Goal: Transaction & Acquisition: Book appointment/travel/reservation

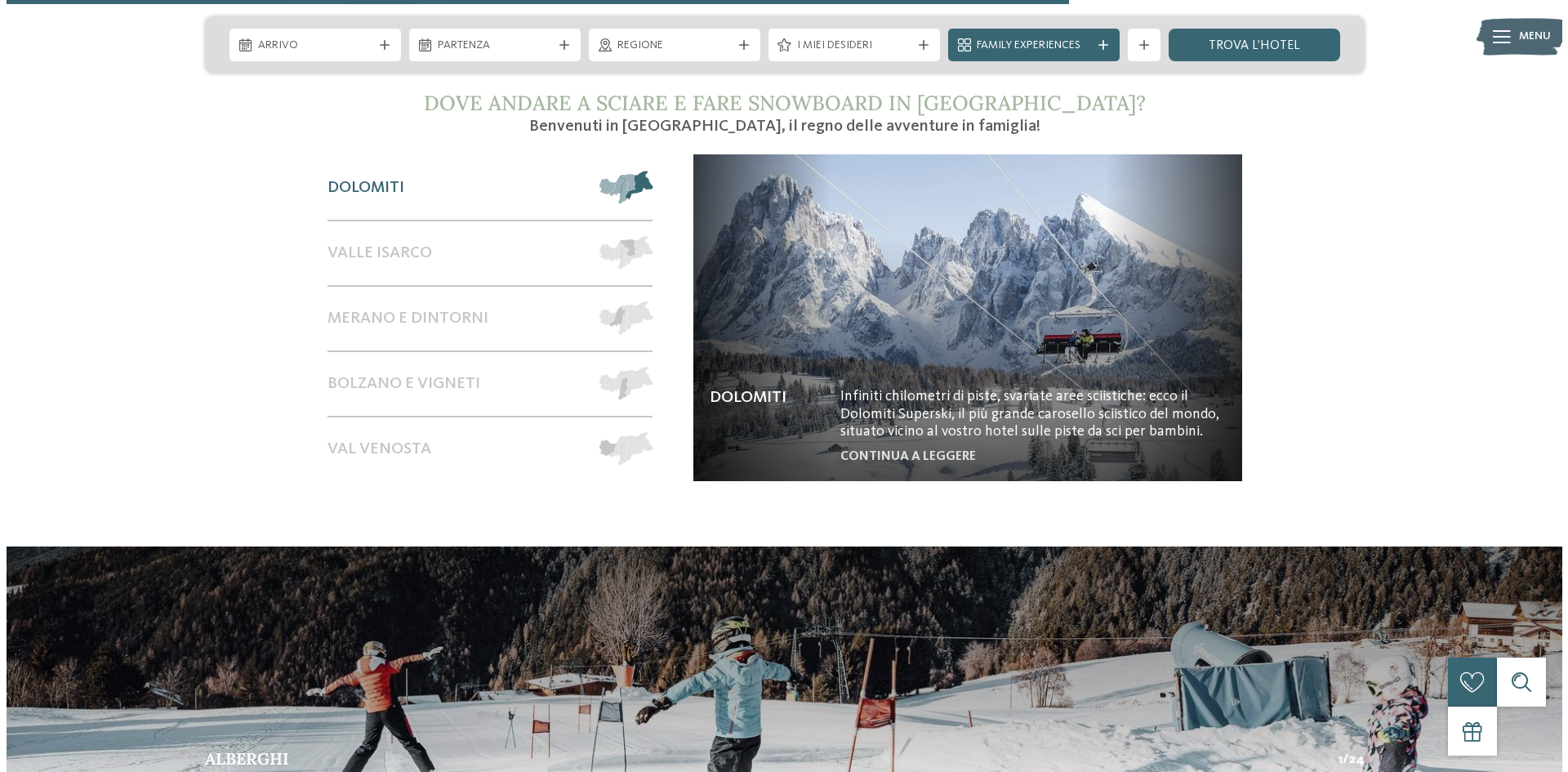
scroll to position [2779, 0]
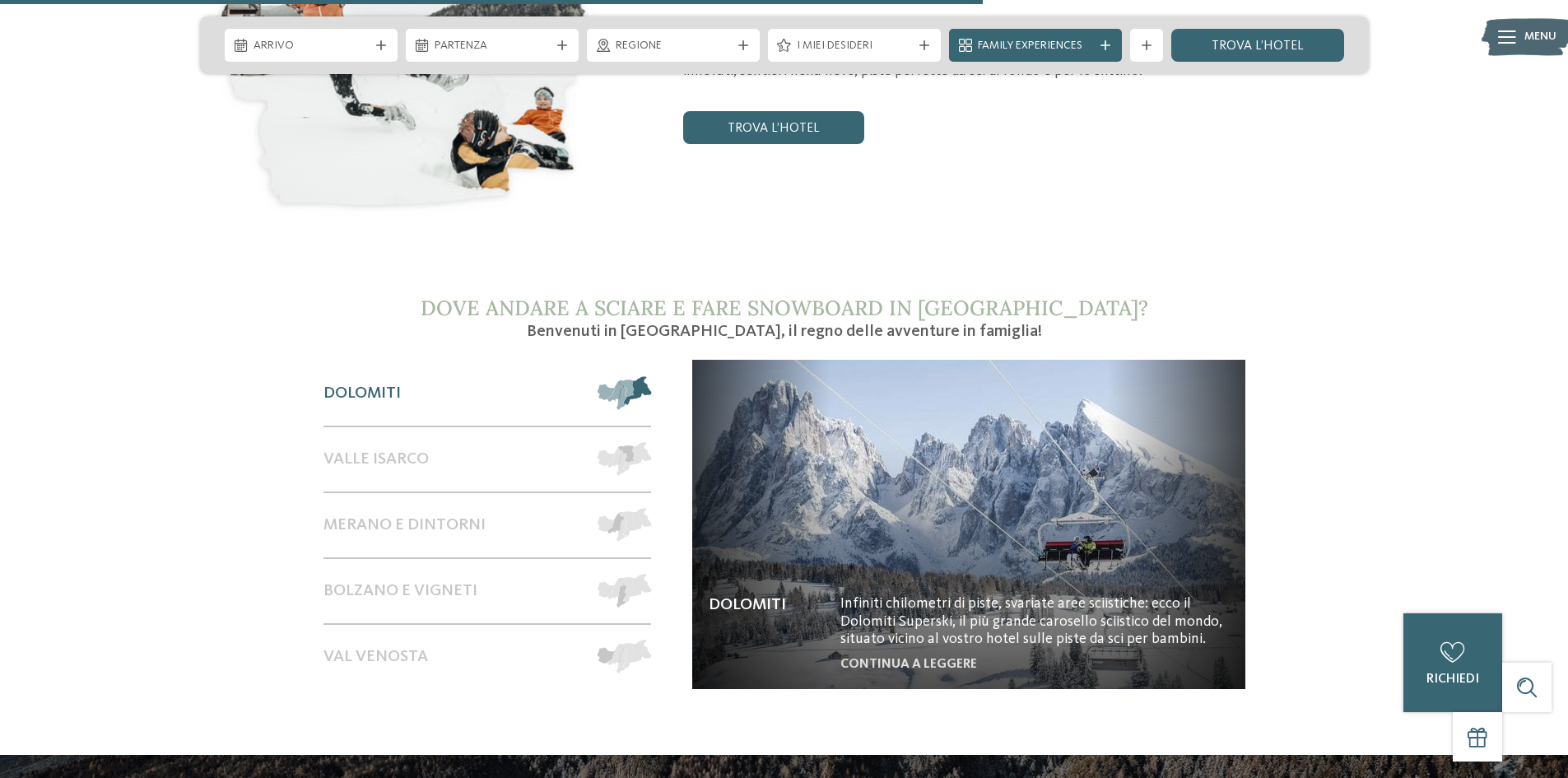
click at [925, 630] on img at bounding box center [969, 524] width 553 height 330
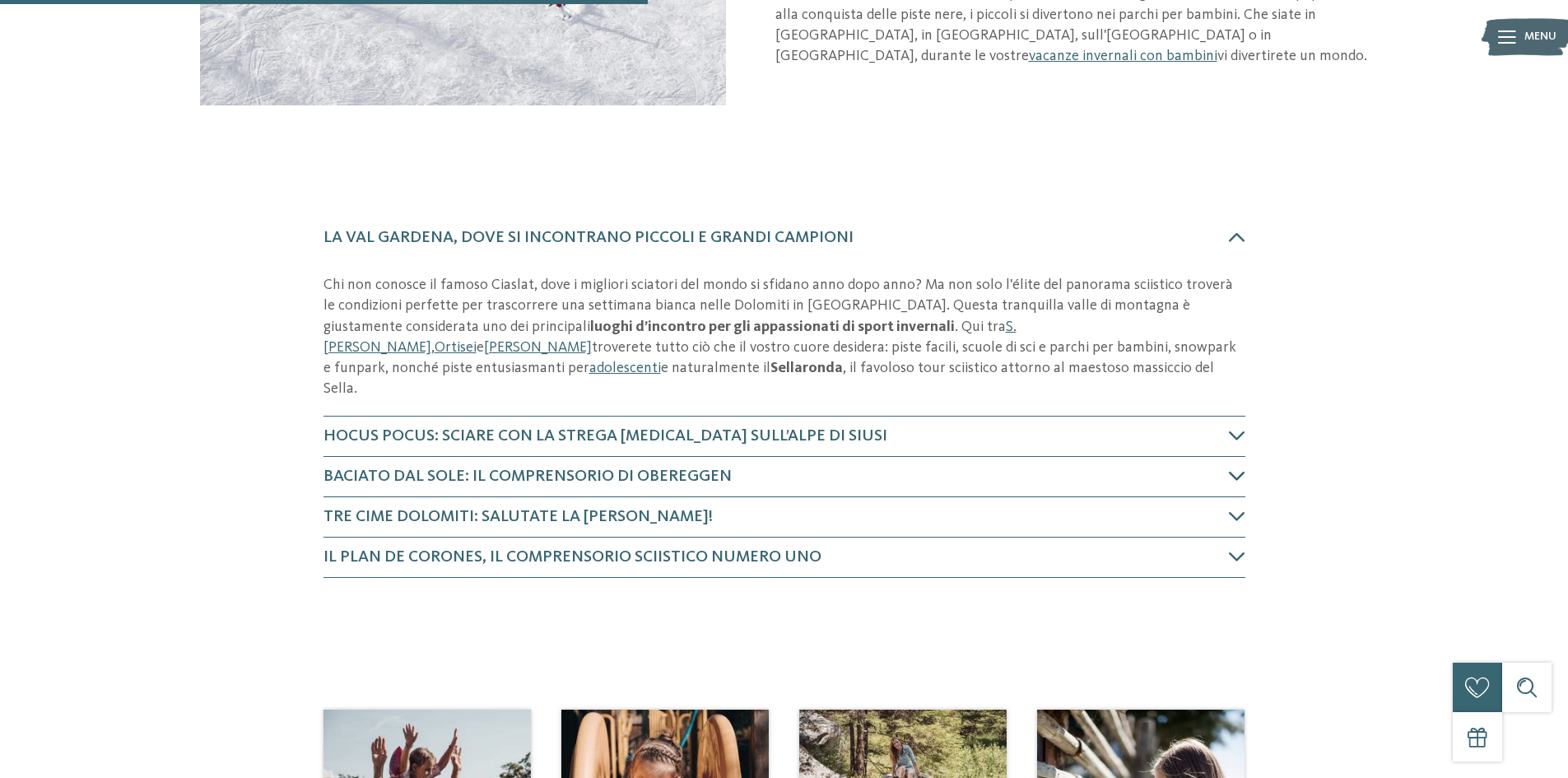
scroll to position [473, 0]
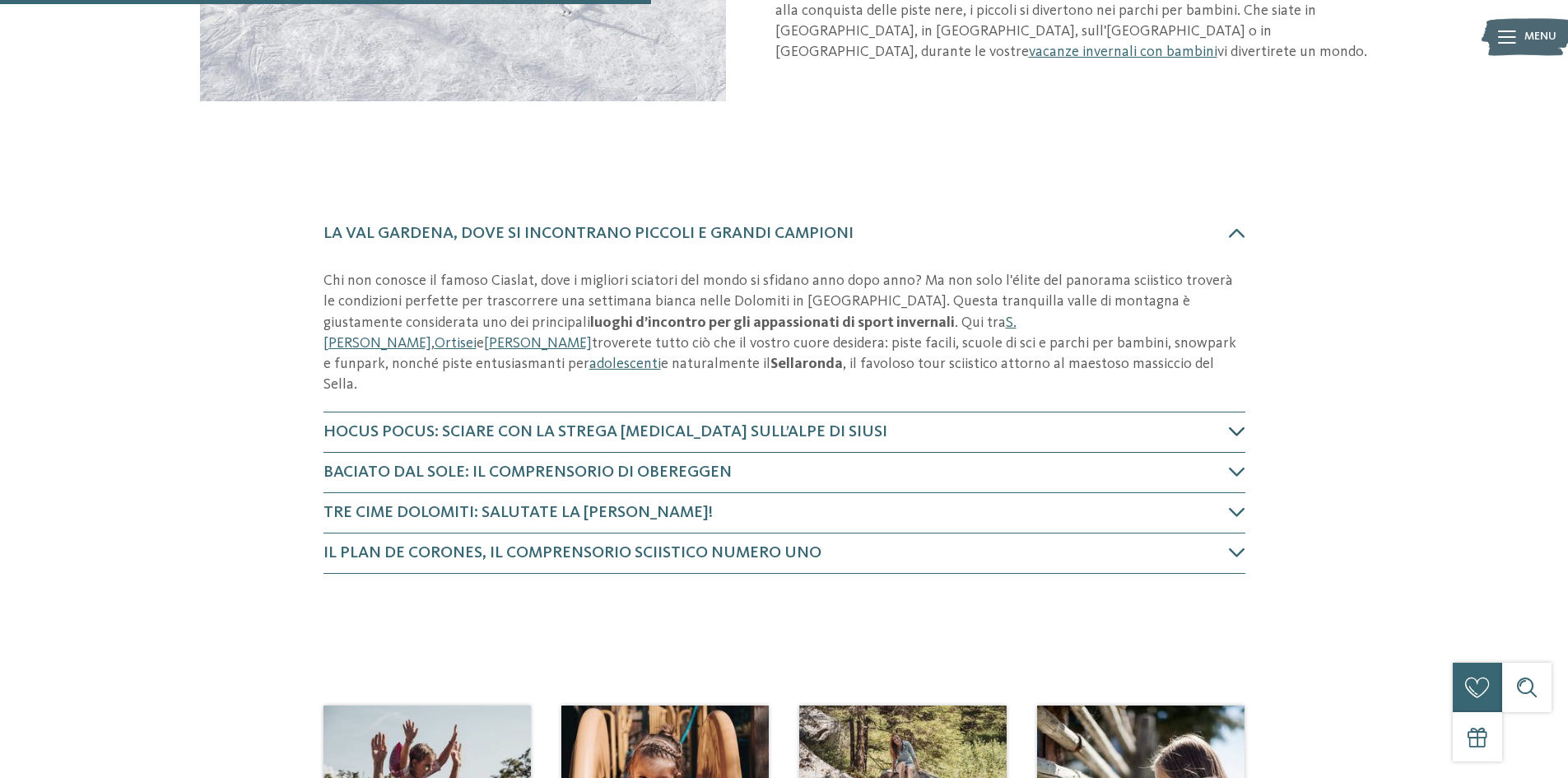
click at [843, 420] on h4 "Hocus Pocus: sciare con la strega Nix sull’Alpe di Siusi" at bounding box center [777, 432] width 906 height 23
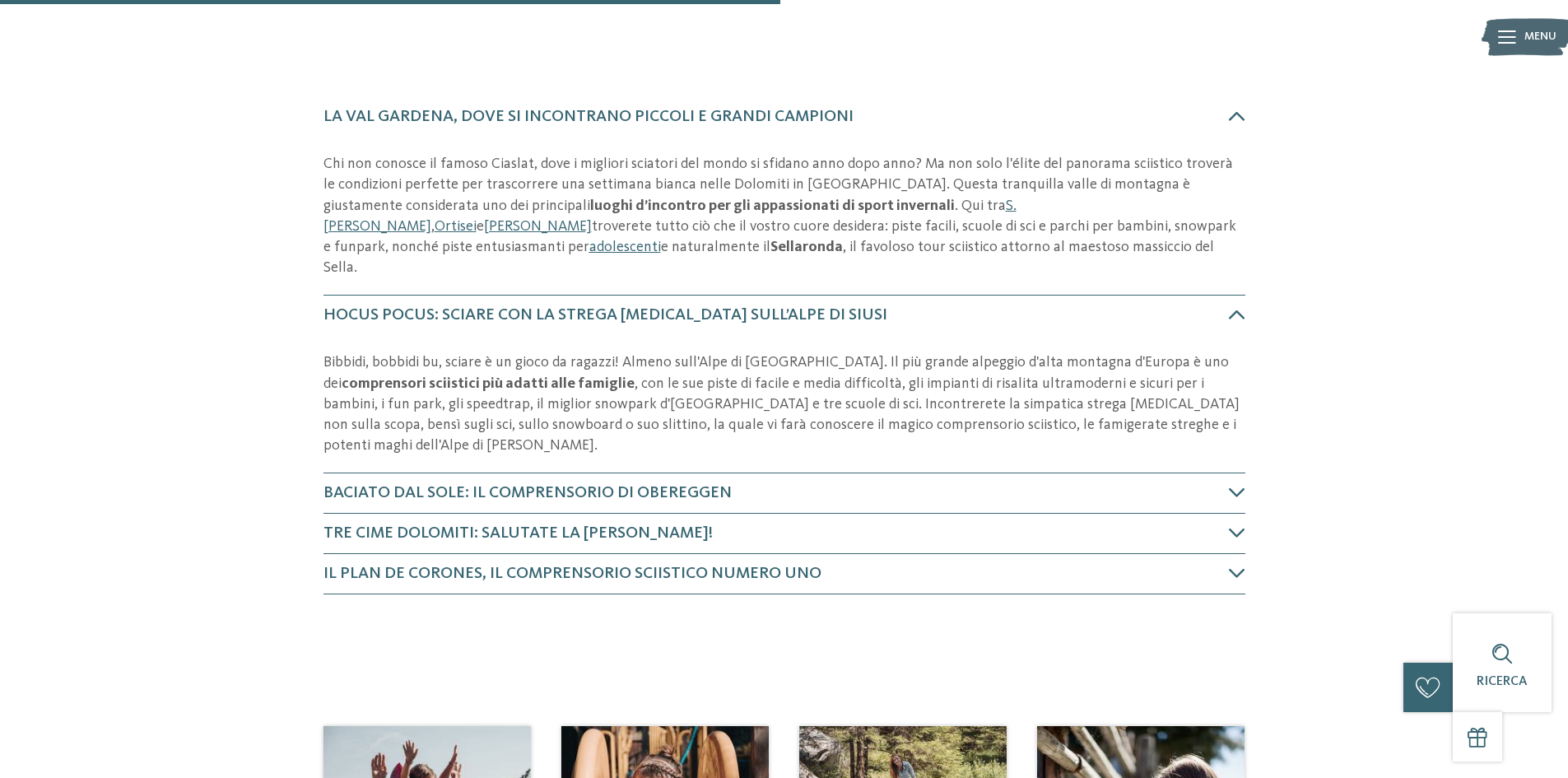
scroll to position [589, 0]
click at [785, 483] on h4 "Baciato dal sole: il comprensorio di Obereggen" at bounding box center [777, 494] width 906 height 23
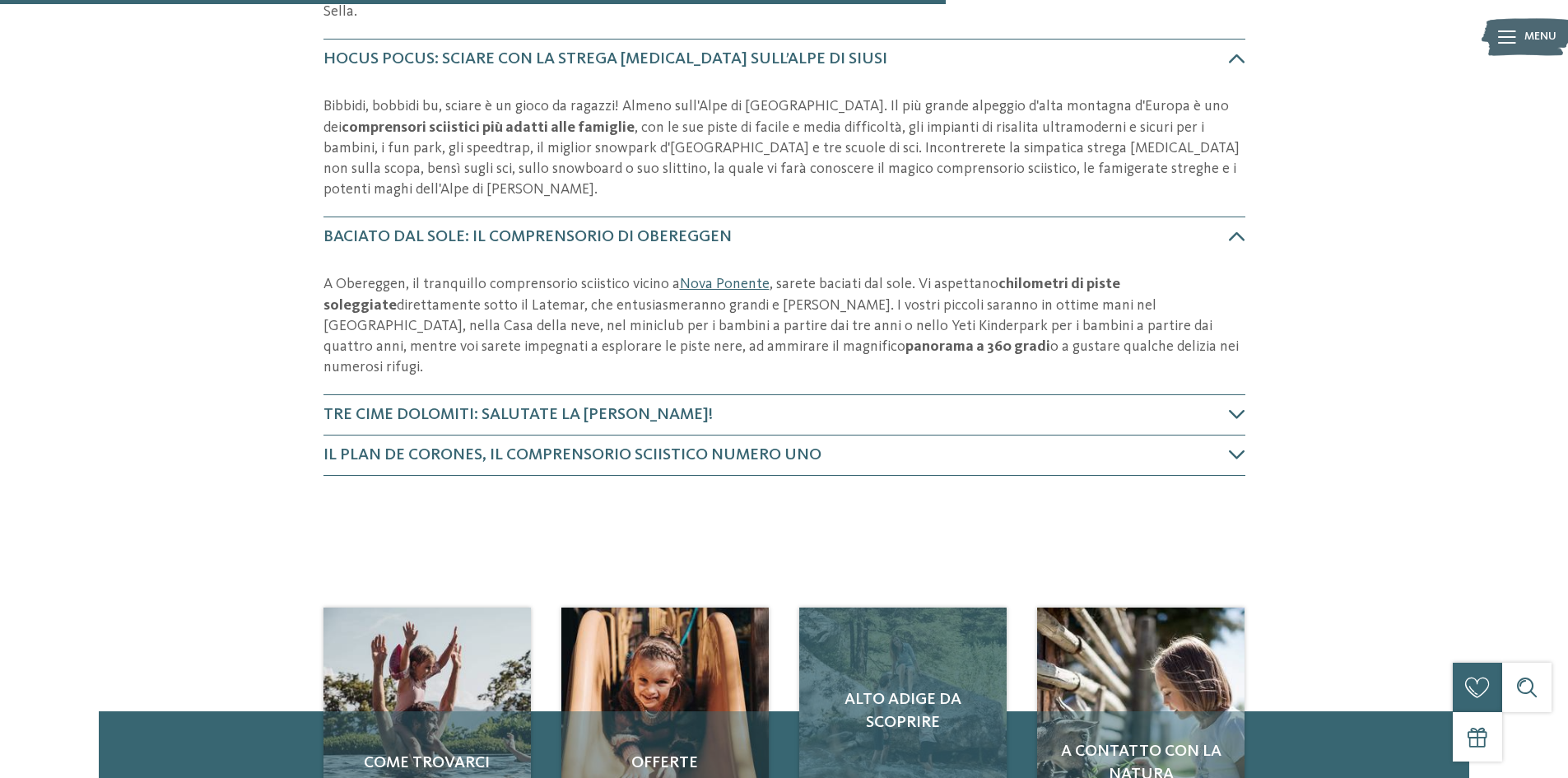
scroll to position [829, 0]
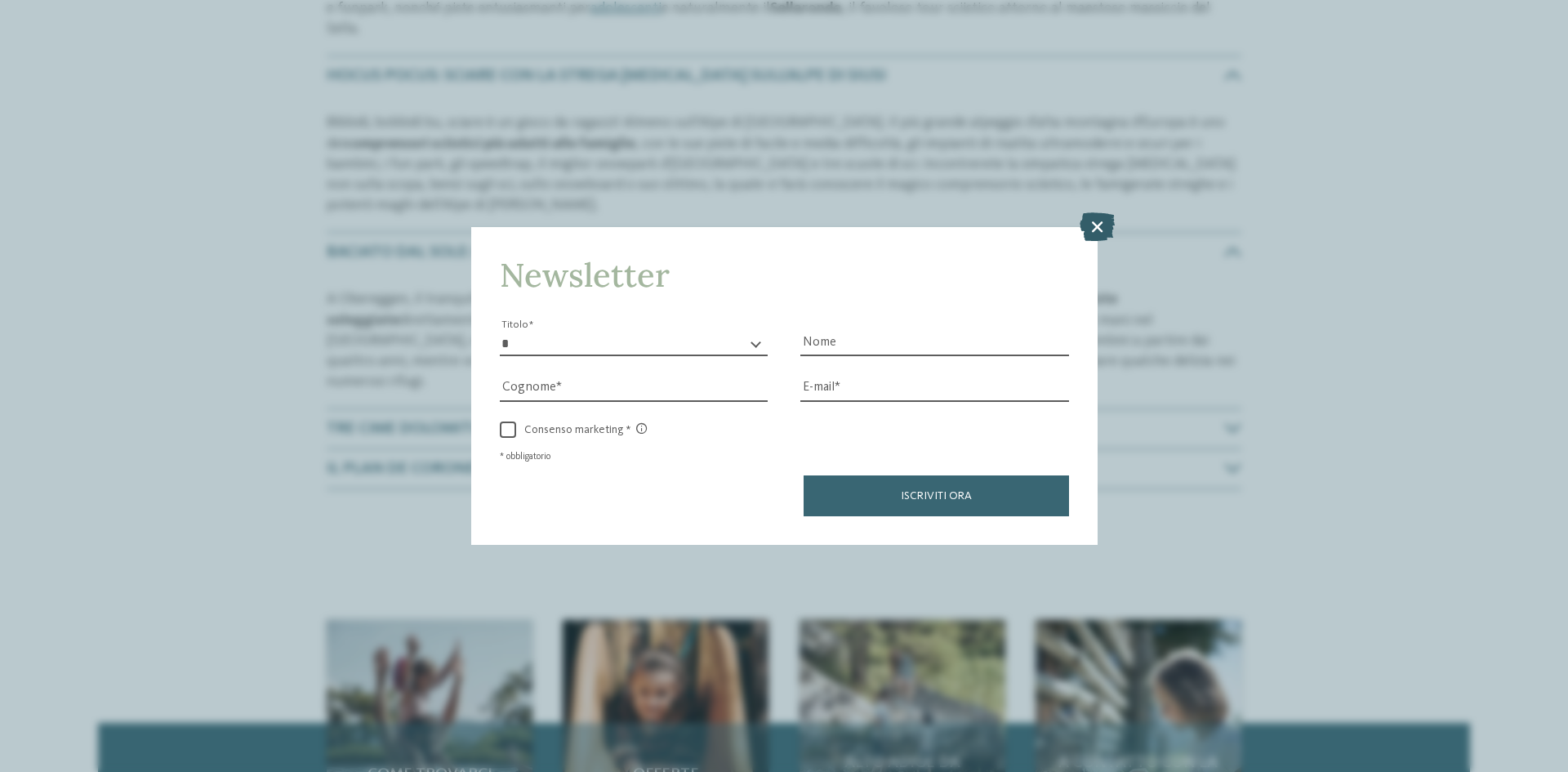
click at [1099, 225] on icon at bounding box center [1097, 226] width 36 height 29
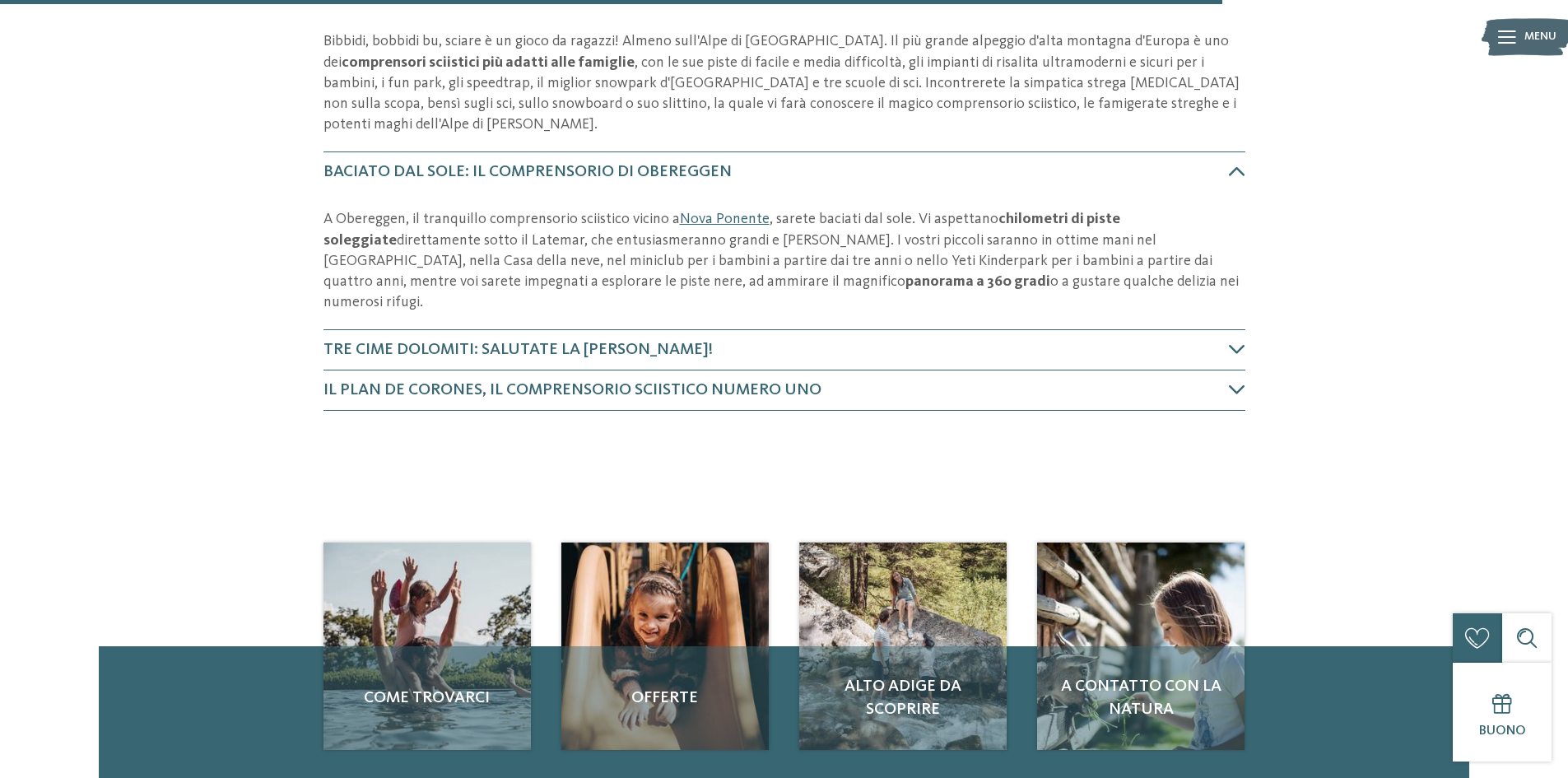
scroll to position [1117, 0]
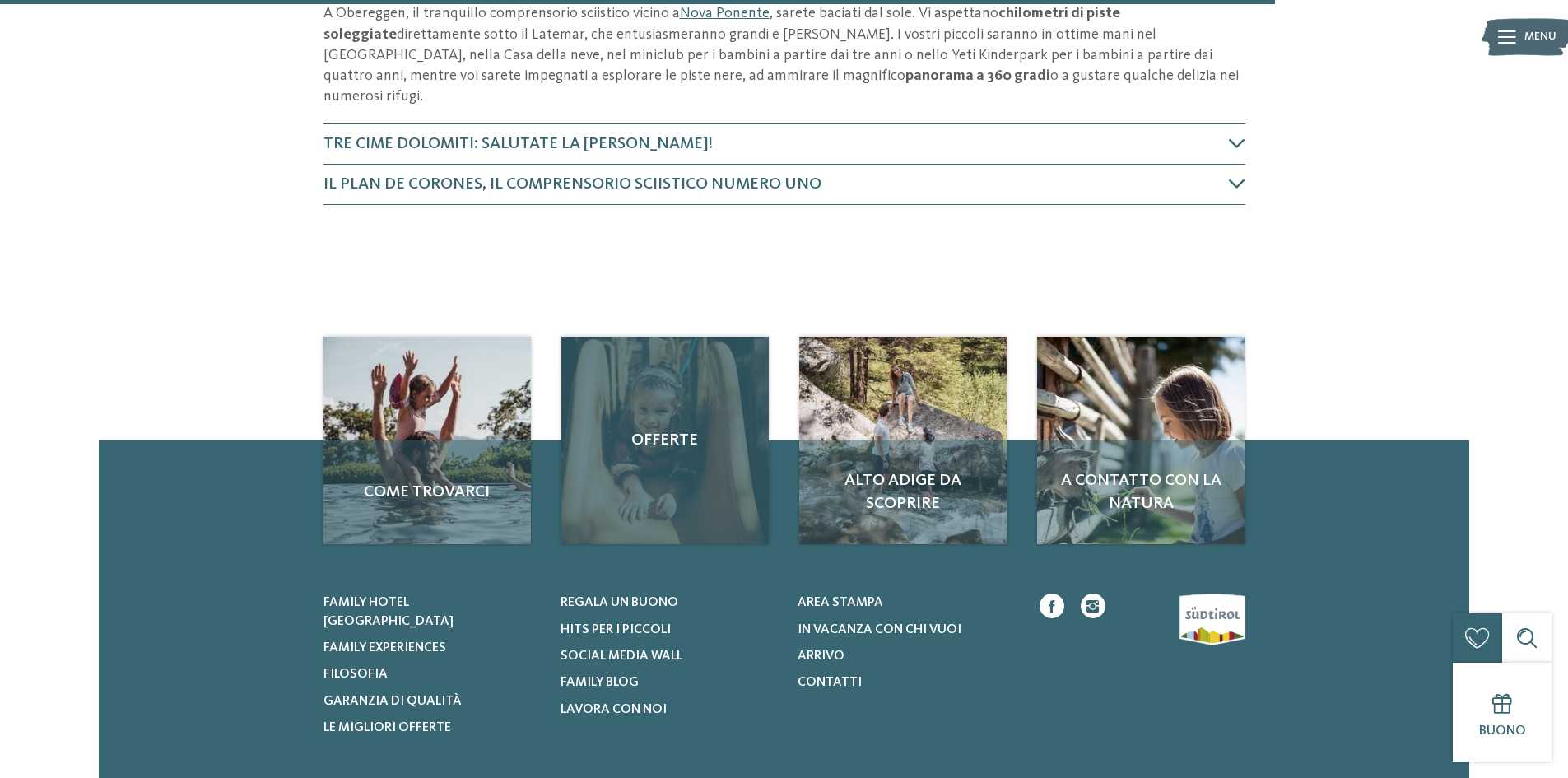
click at [694, 407] on div "Offerte" at bounding box center [665, 440] width 207 height 207
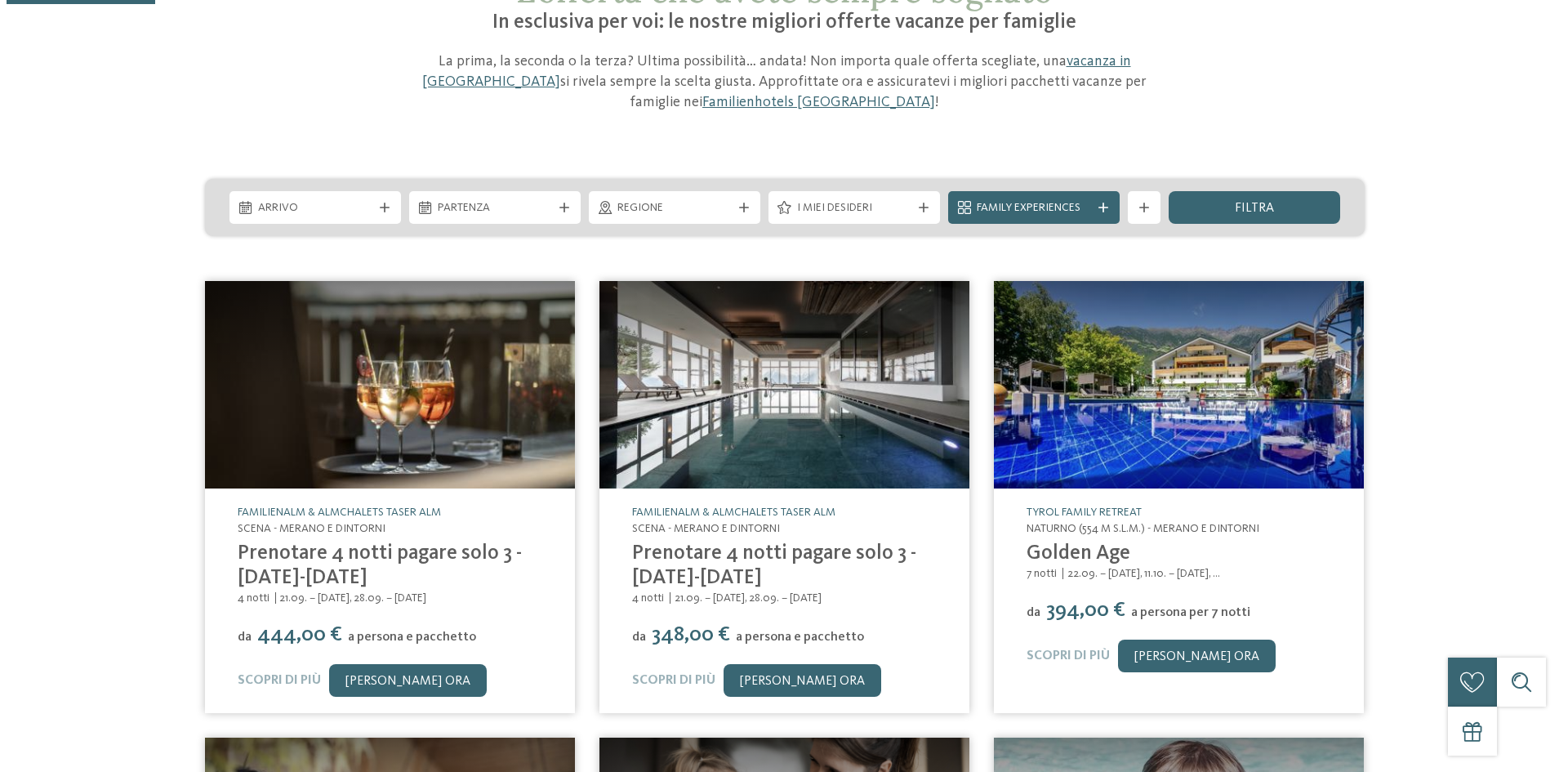
scroll to position [163, 0]
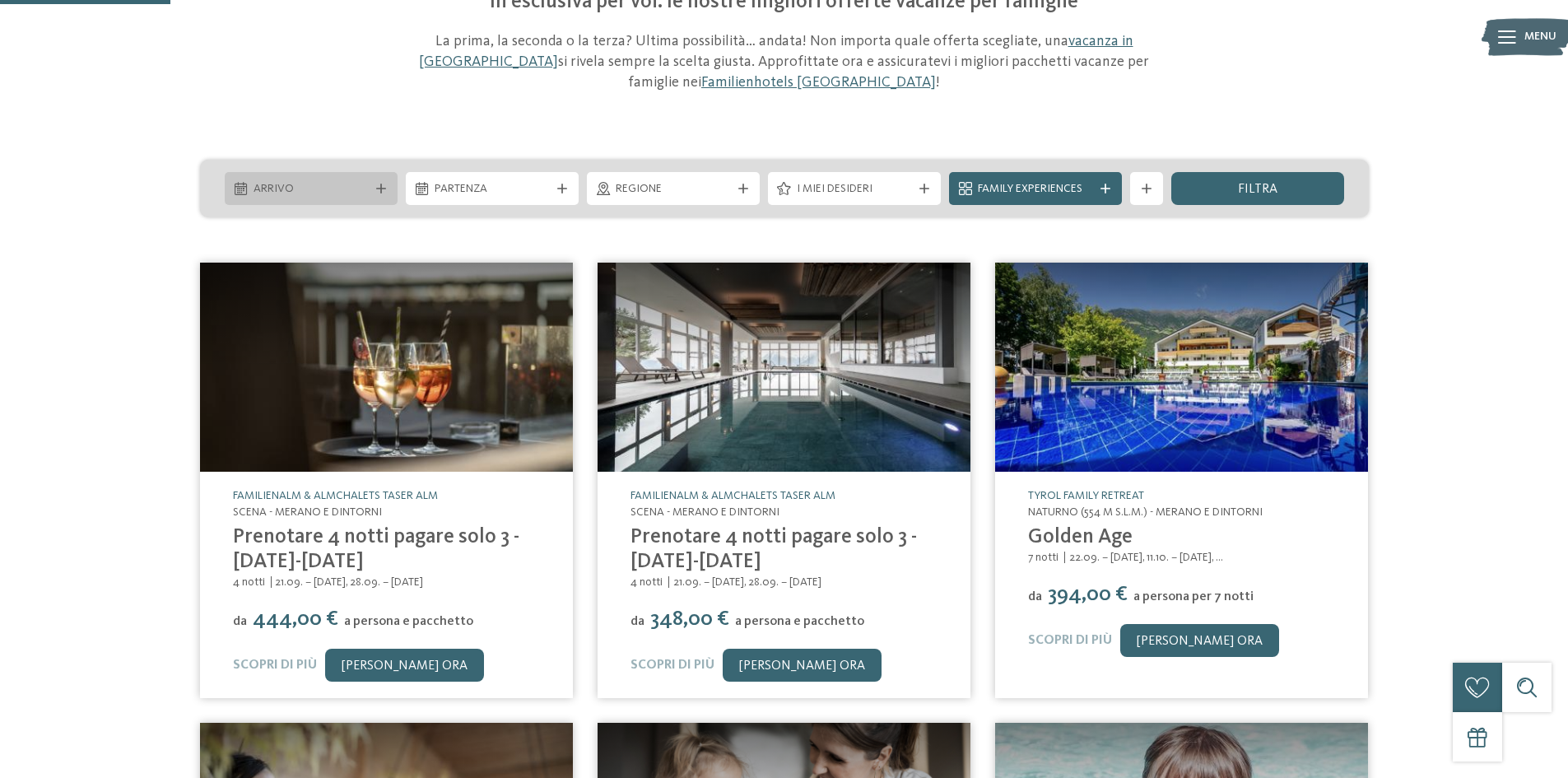
click at [380, 188] on icon at bounding box center [381, 189] width 10 height 10
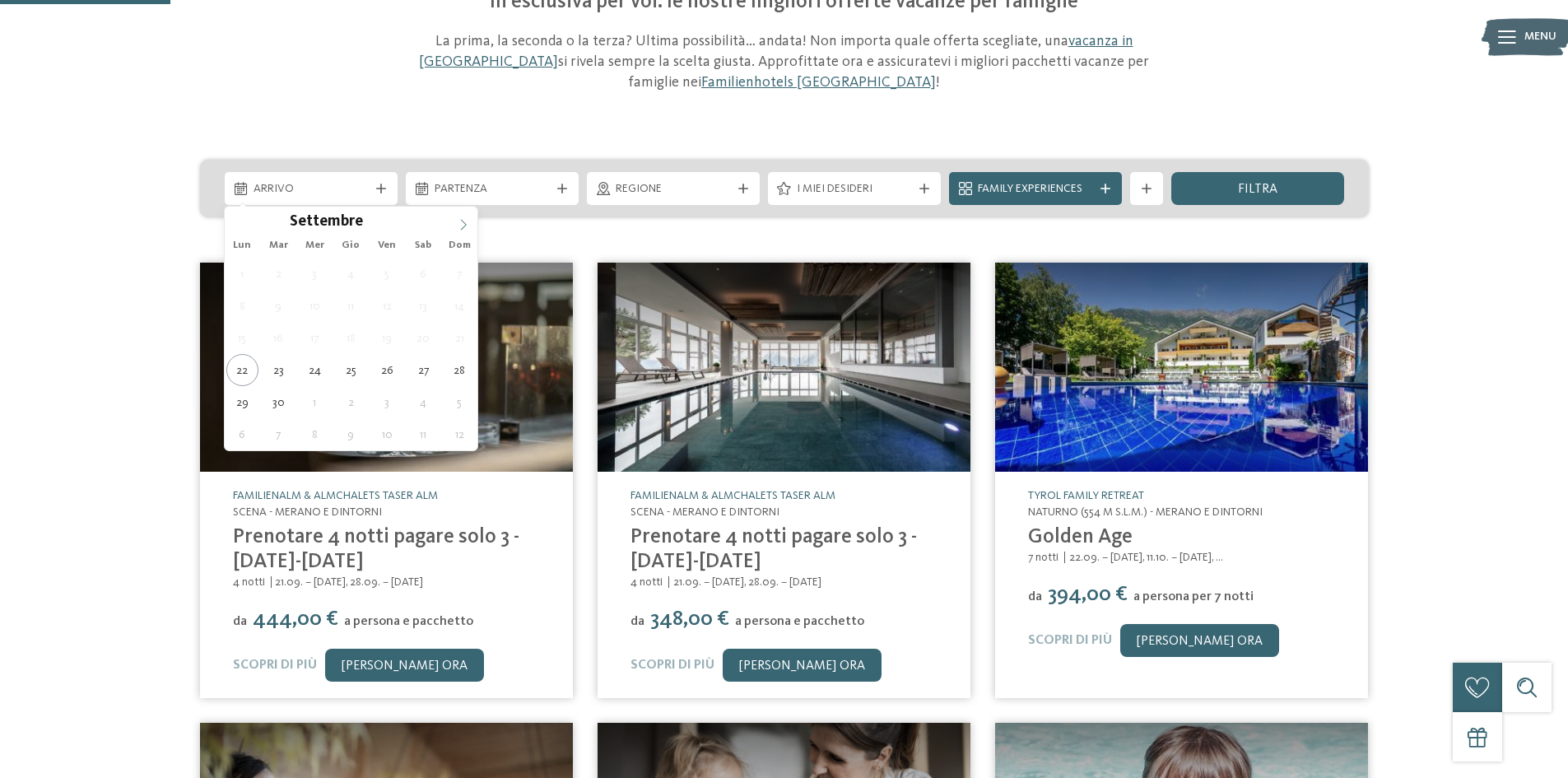
click at [464, 224] on icon at bounding box center [464, 225] width 12 height 12
type div "05.12.2025"
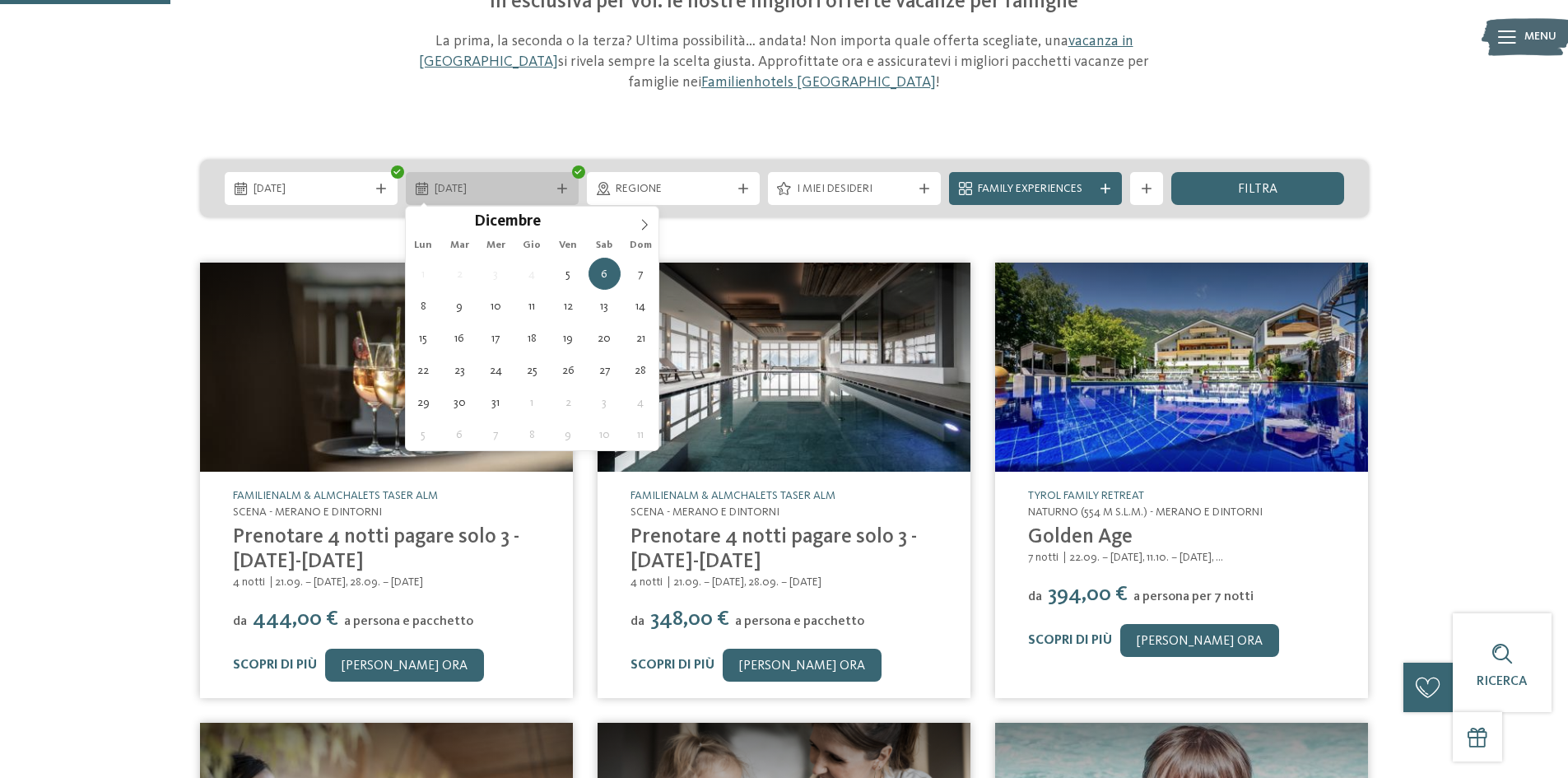
click at [558, 190] on icon at bounding box center [563, 189] width 10 height 10
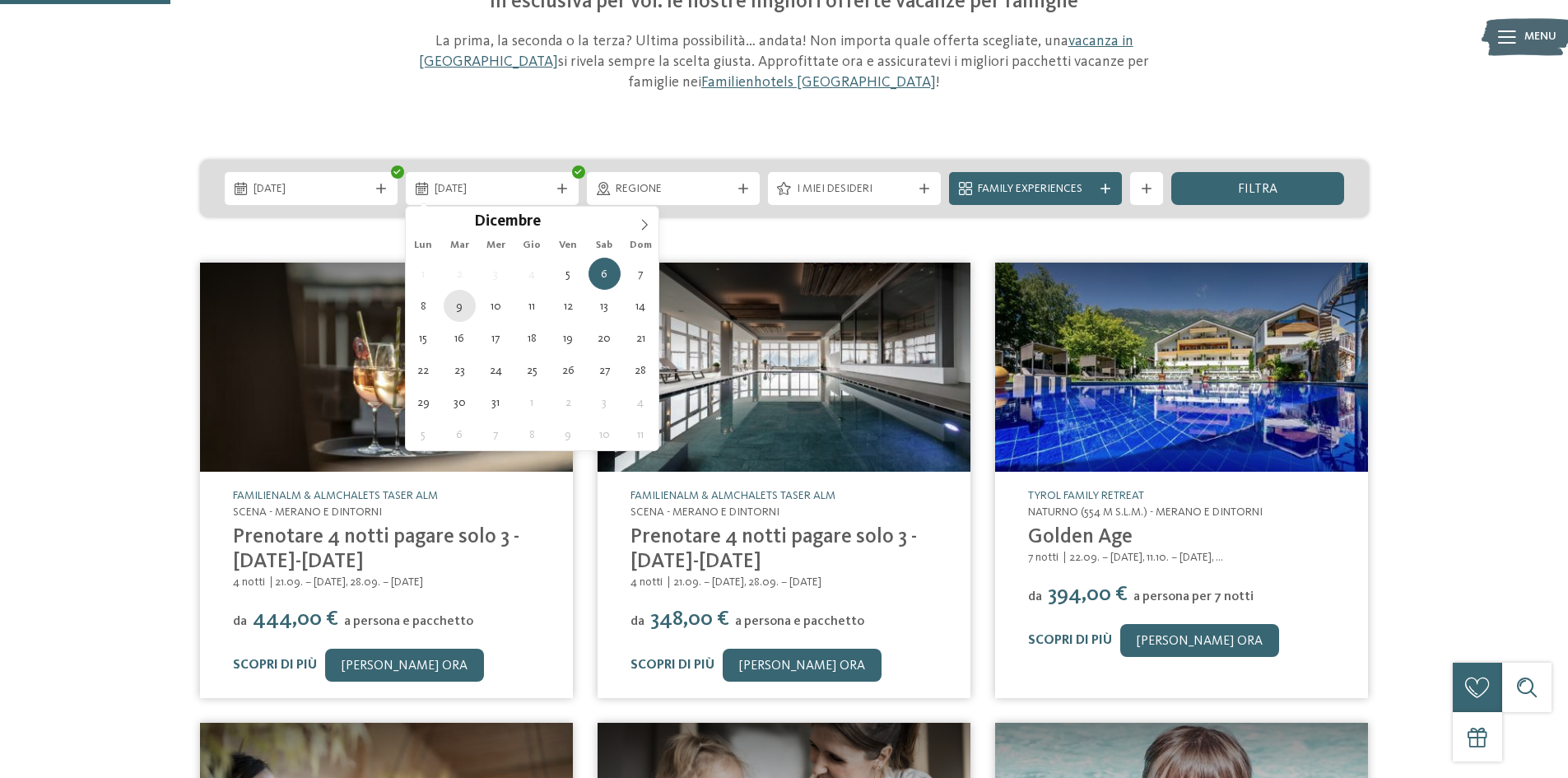
type div "09.12.2025"
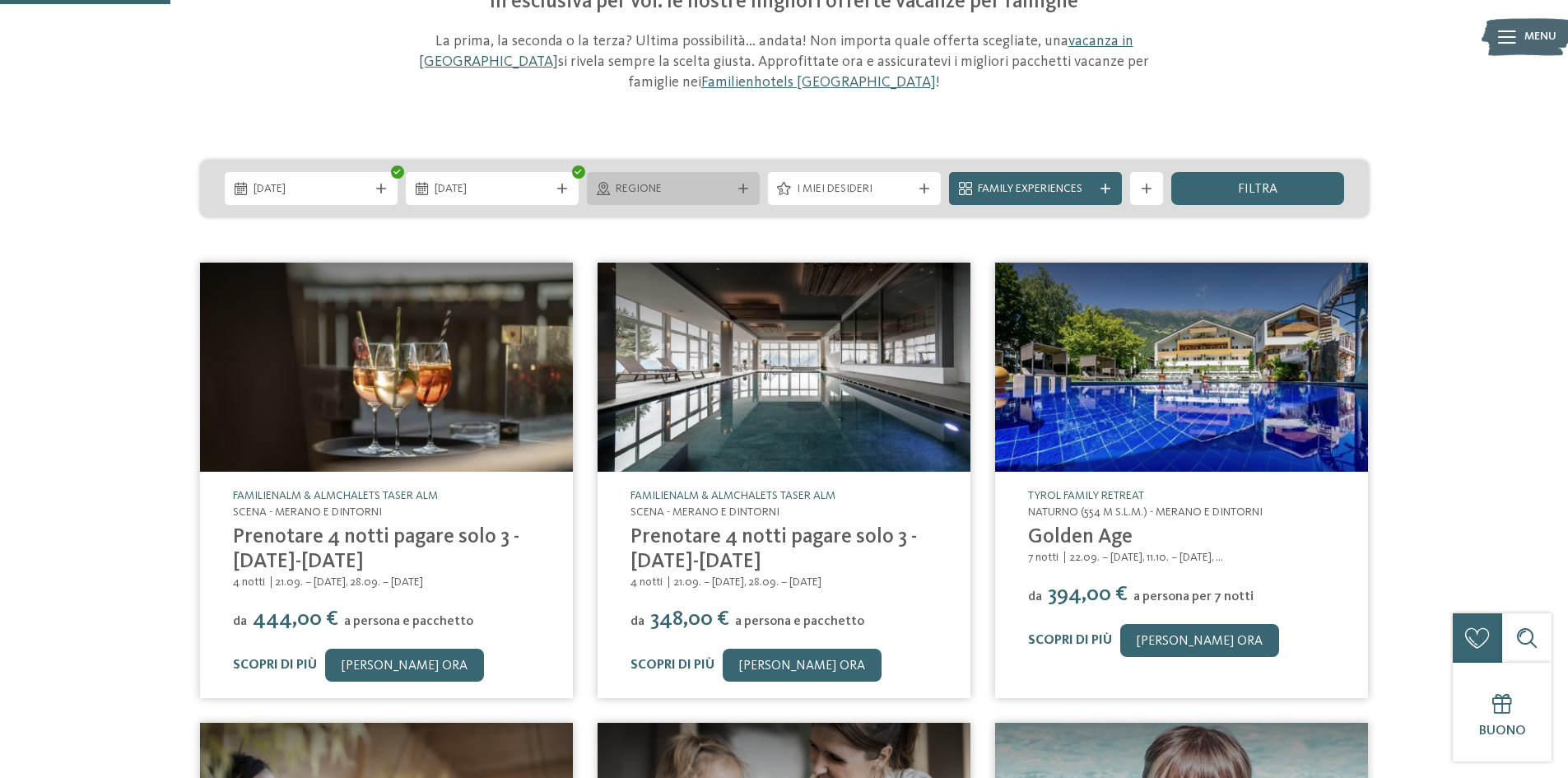
click at [758, 186] on div "Regione" at bounding box center [673, 189] width 173 height 33
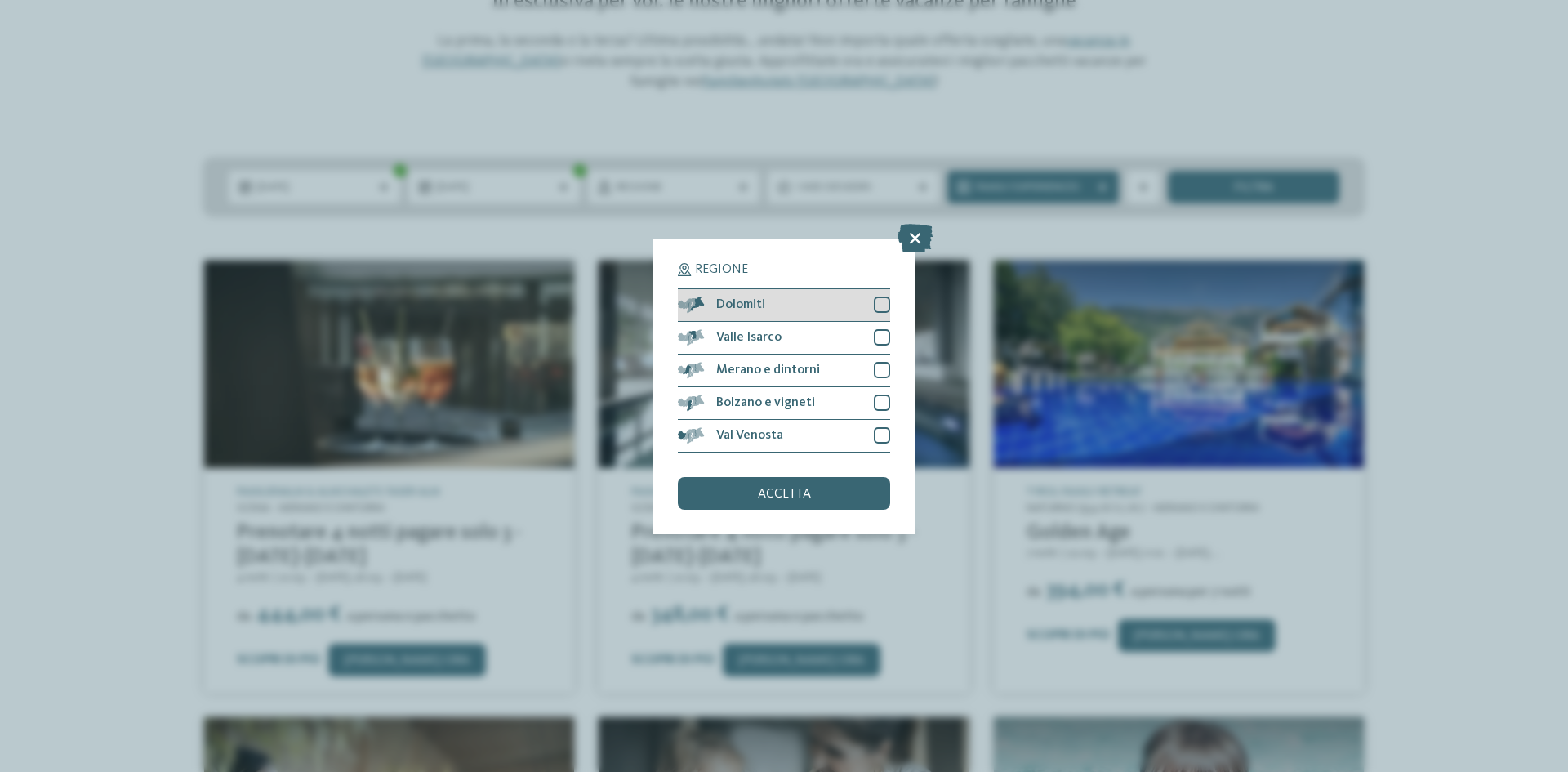
click at [741, 306] on span "Dolomiti" at bounding box center [740, 305] width 49 height 13
click at [743, 329] on div "Valle Isarco" at bounding box center [784, 339] width 212 height 33
click at [910, 232] on icon at bounding box center [915, 237] width 36 height 29
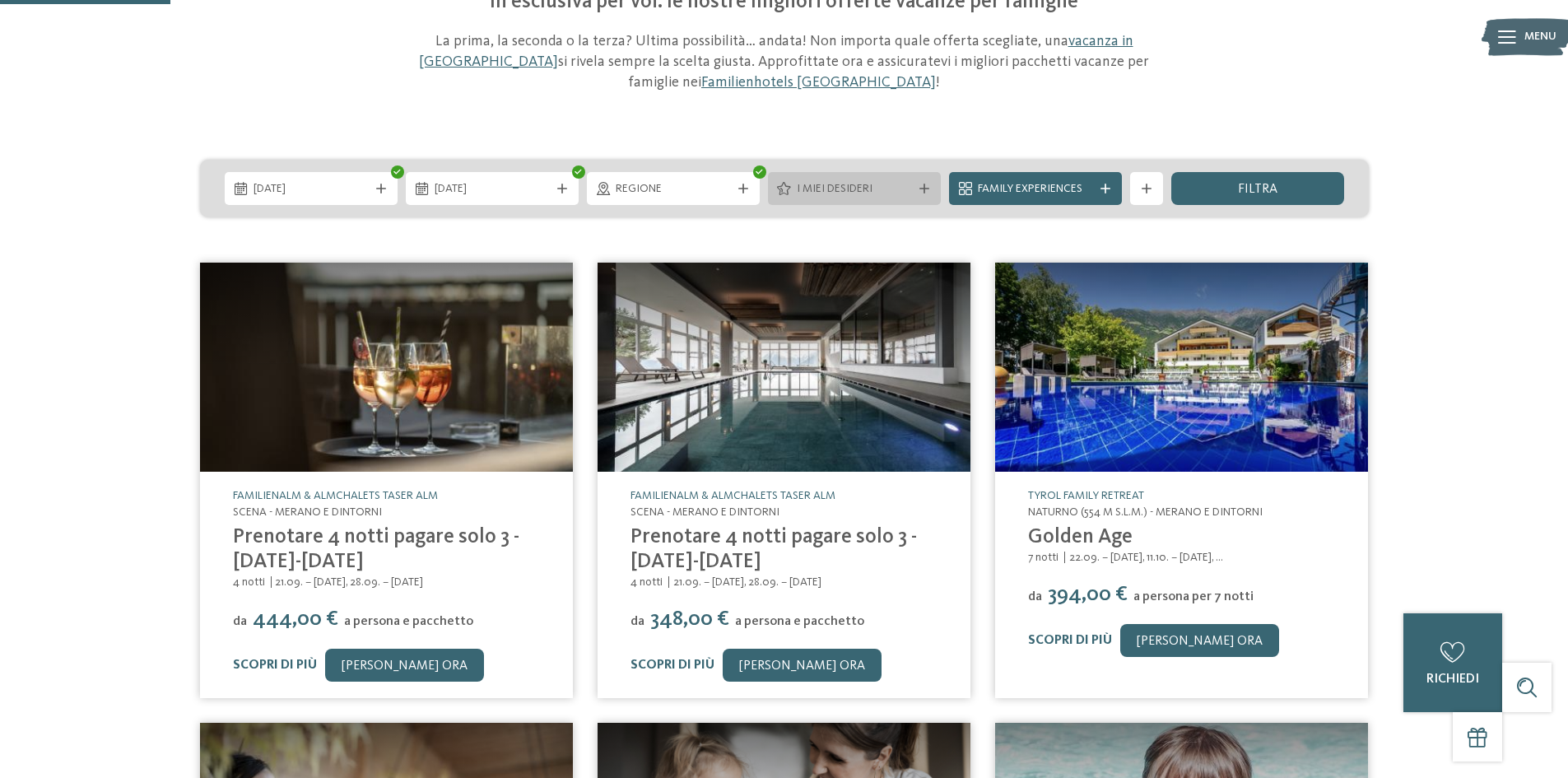
click at [882, 200] on div "I miei desideri" at bounding box center [855, 189] width 173 height 33
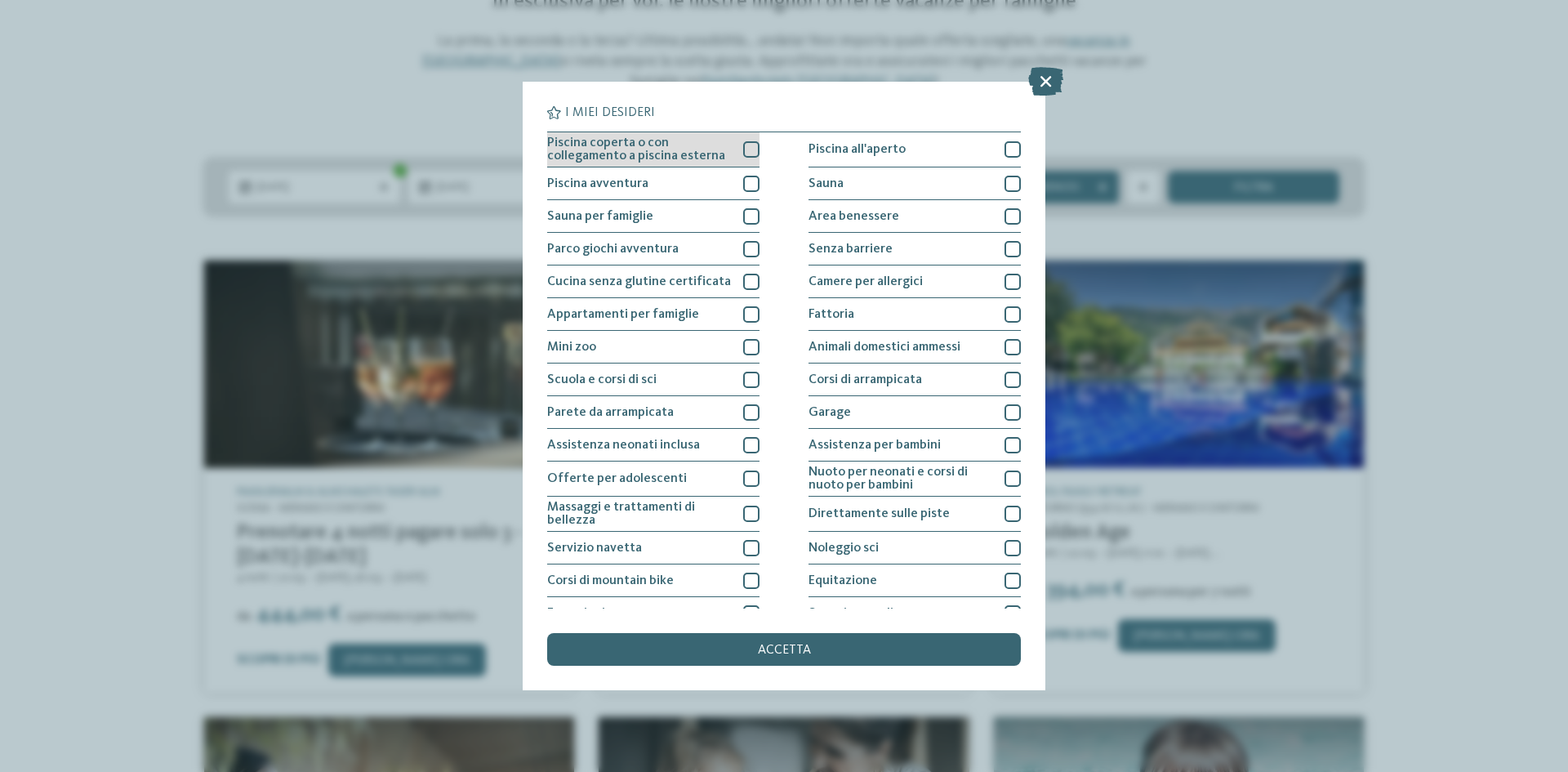
click at [747, 151] on div at bounding box center [751, 149] width 17 height 17
click at [745, 237] on div "Parco giochi avventura" at bounding box center [653, 249] width 212 height 33
click at [743, 375] on div at bounding box center [751, 380] width 17 height 17
click at [750, 446] on div at bounding box center [751, 445] width 17 height 17
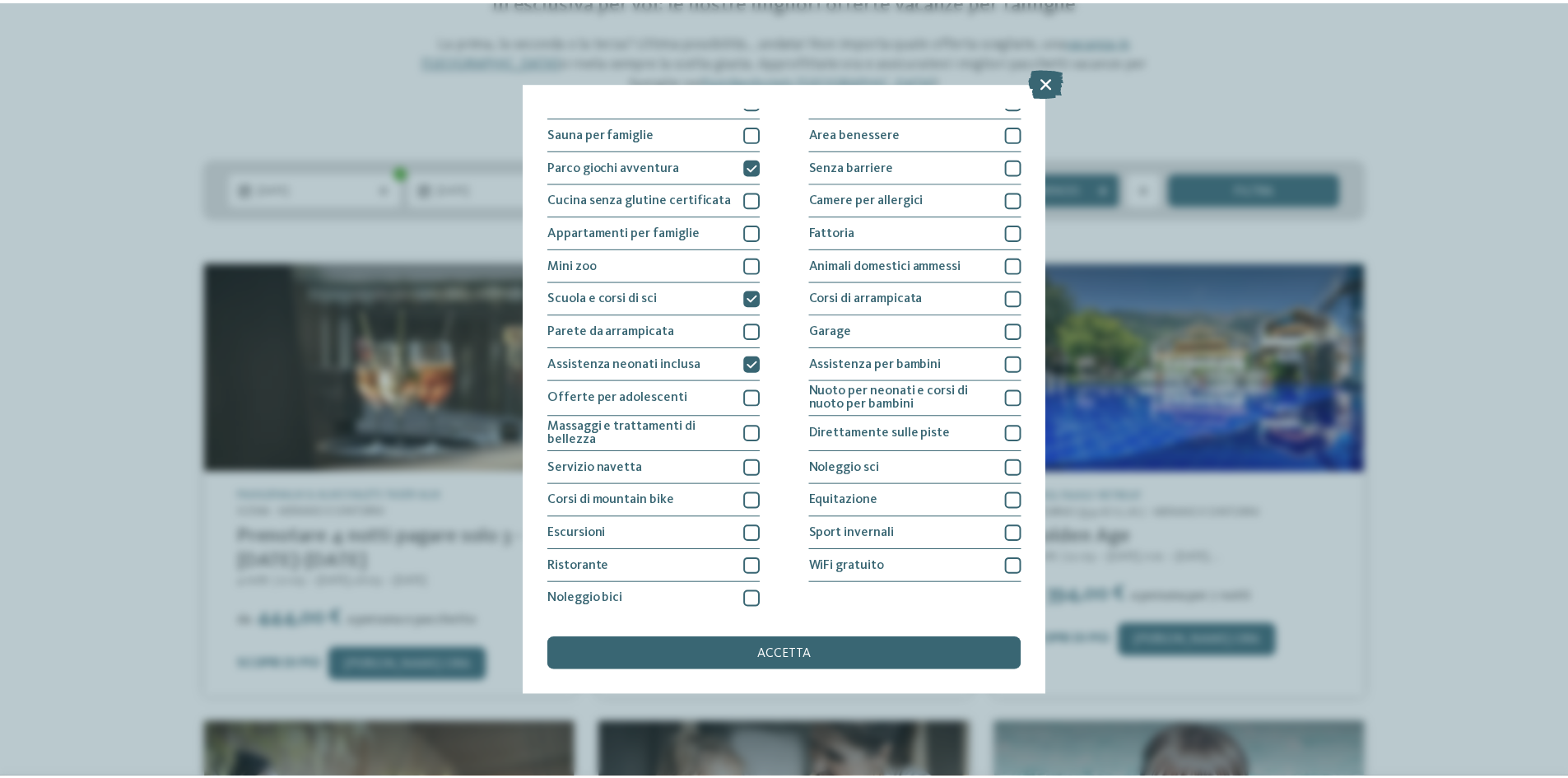
scroll to position [87, 0]
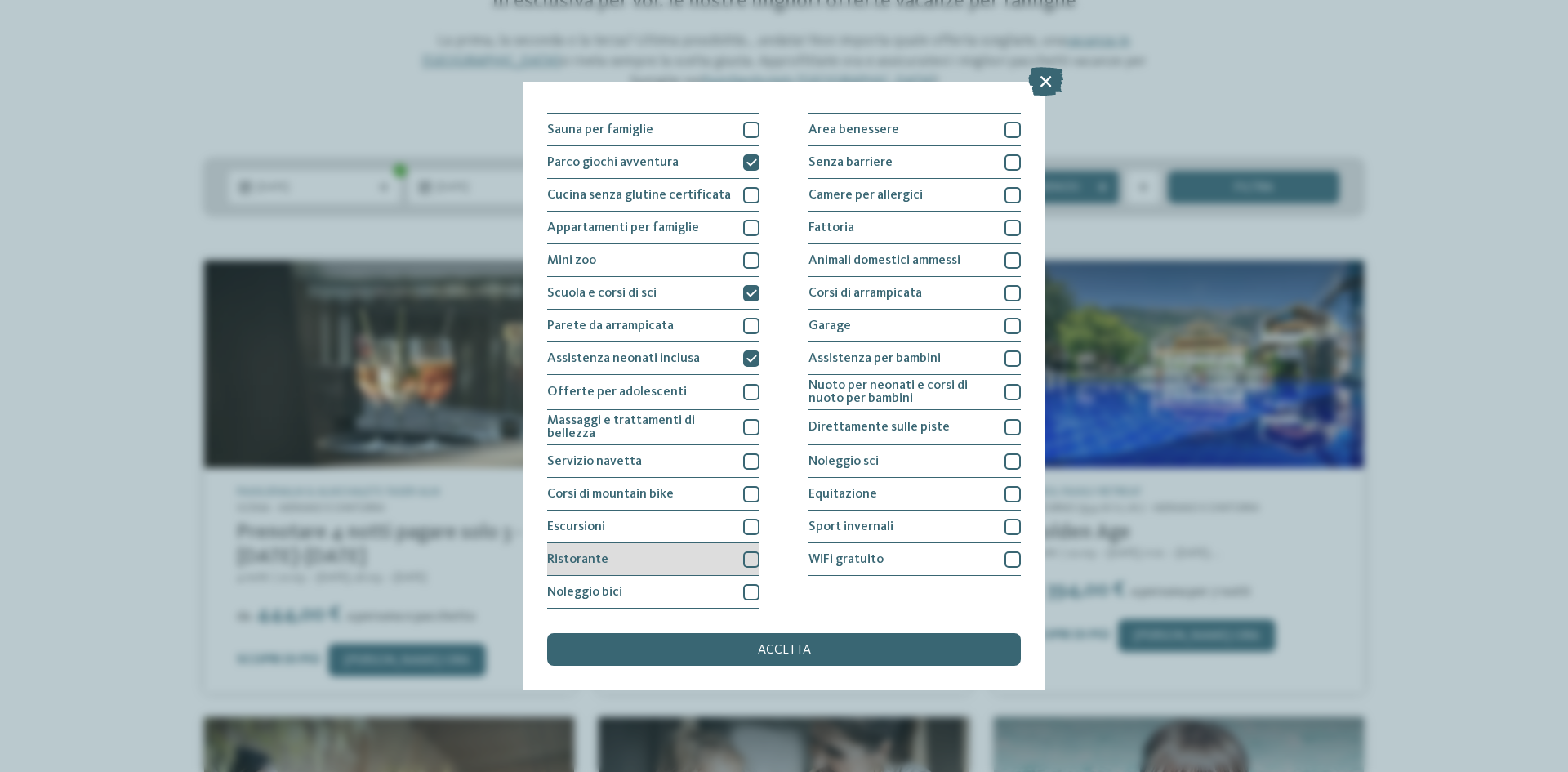
click at [749, 560] on div at bounding box center [751, 560] width 17 height 17
click at [1005, 523] on div at bounding box center [1013, 527] width 17 height 17
click at [1005, 464] on div at bounding box center [1013, 462] width 17 height 17
click at [1006, 426] on div at bounding box center [1013, 427] width 17 height 17
click at [1005, 353] on div at bounding box center [1013, 358] width 17 height 17
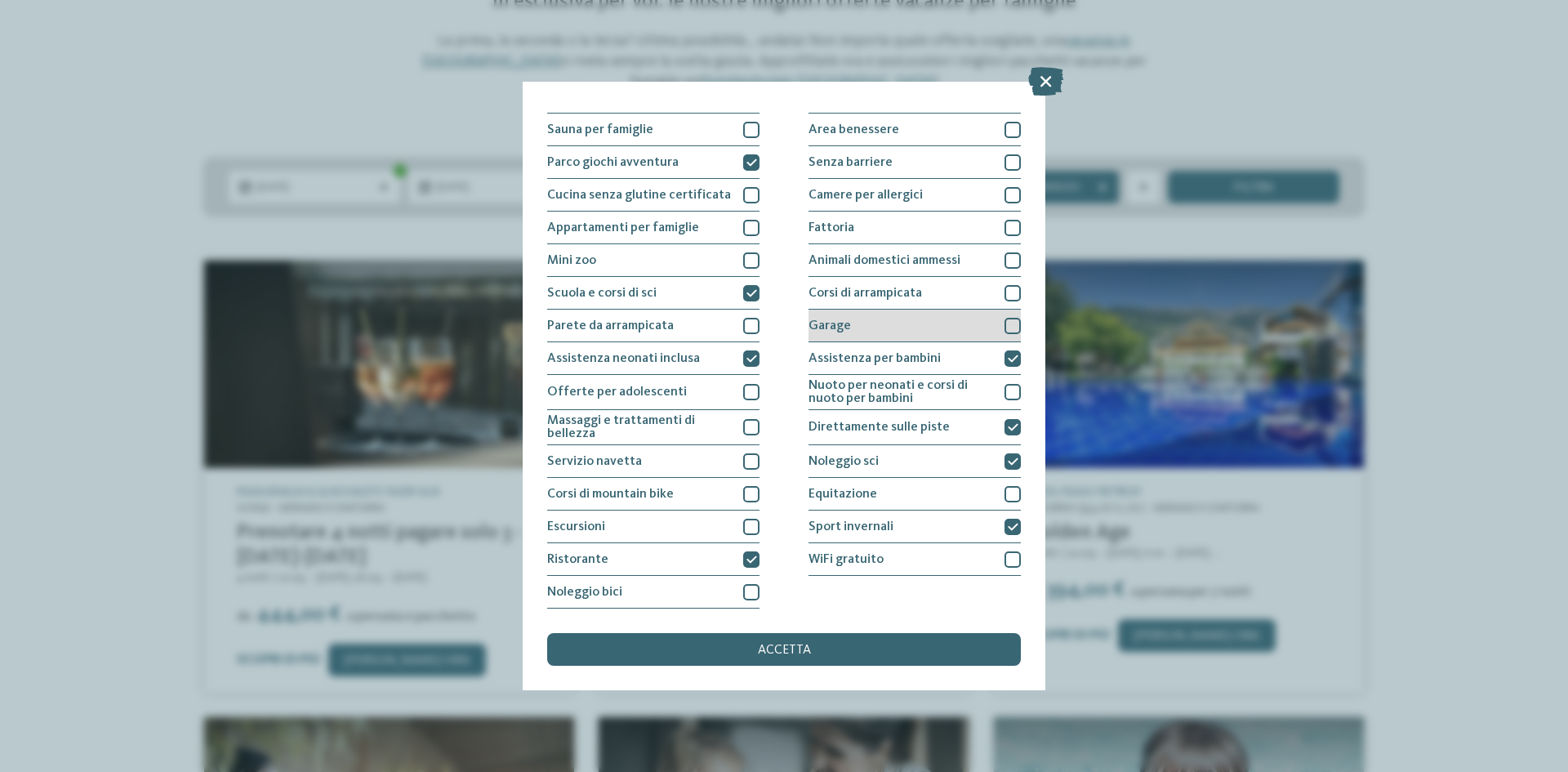
click at [1005, 321] on div at bounding box center [1013, 326] width 17 height 17
click at [778, 645] on span "accetta" at bounding box center [784, 650] width 53 height 13
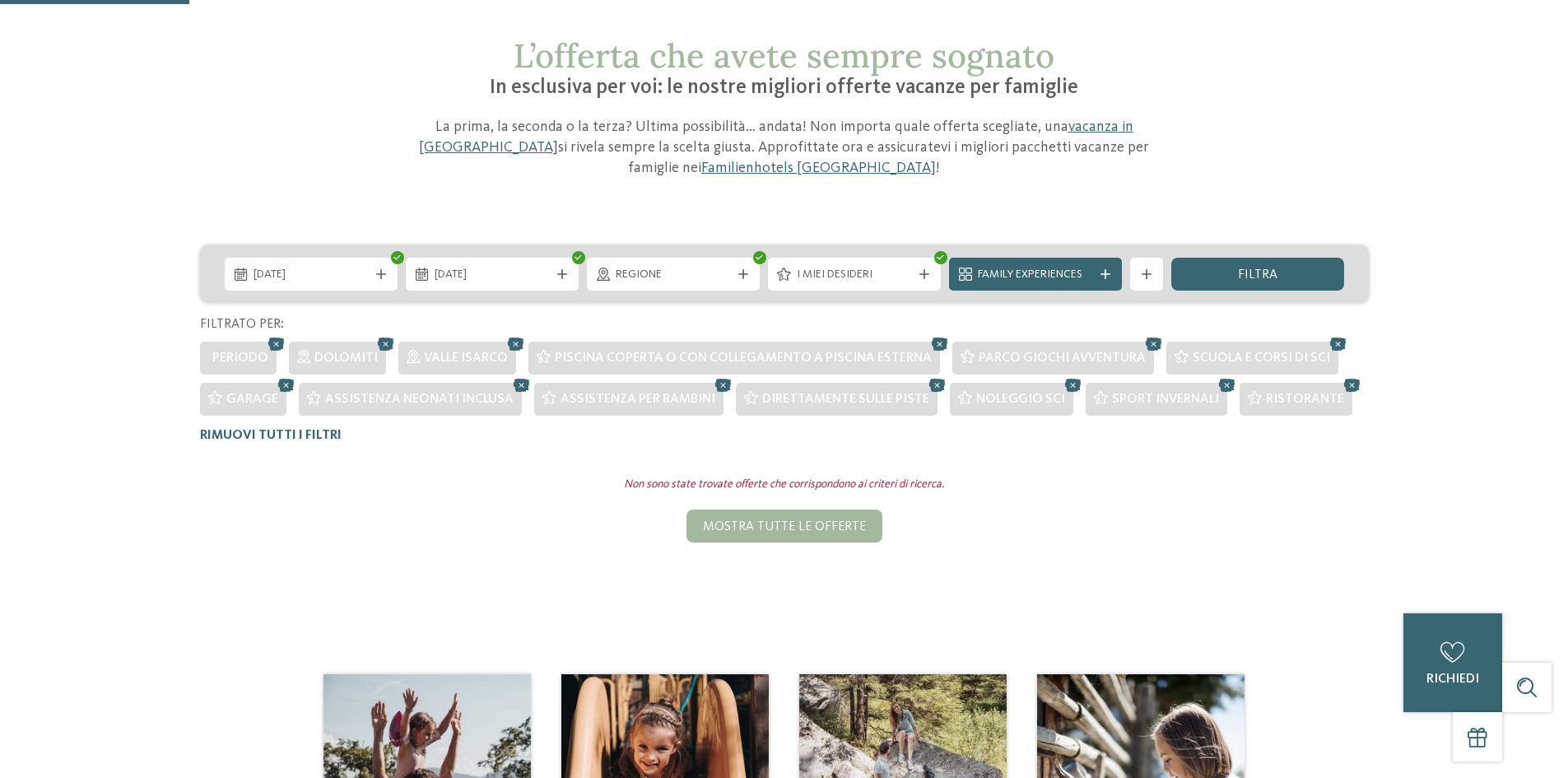
scroll to position [74, 0]
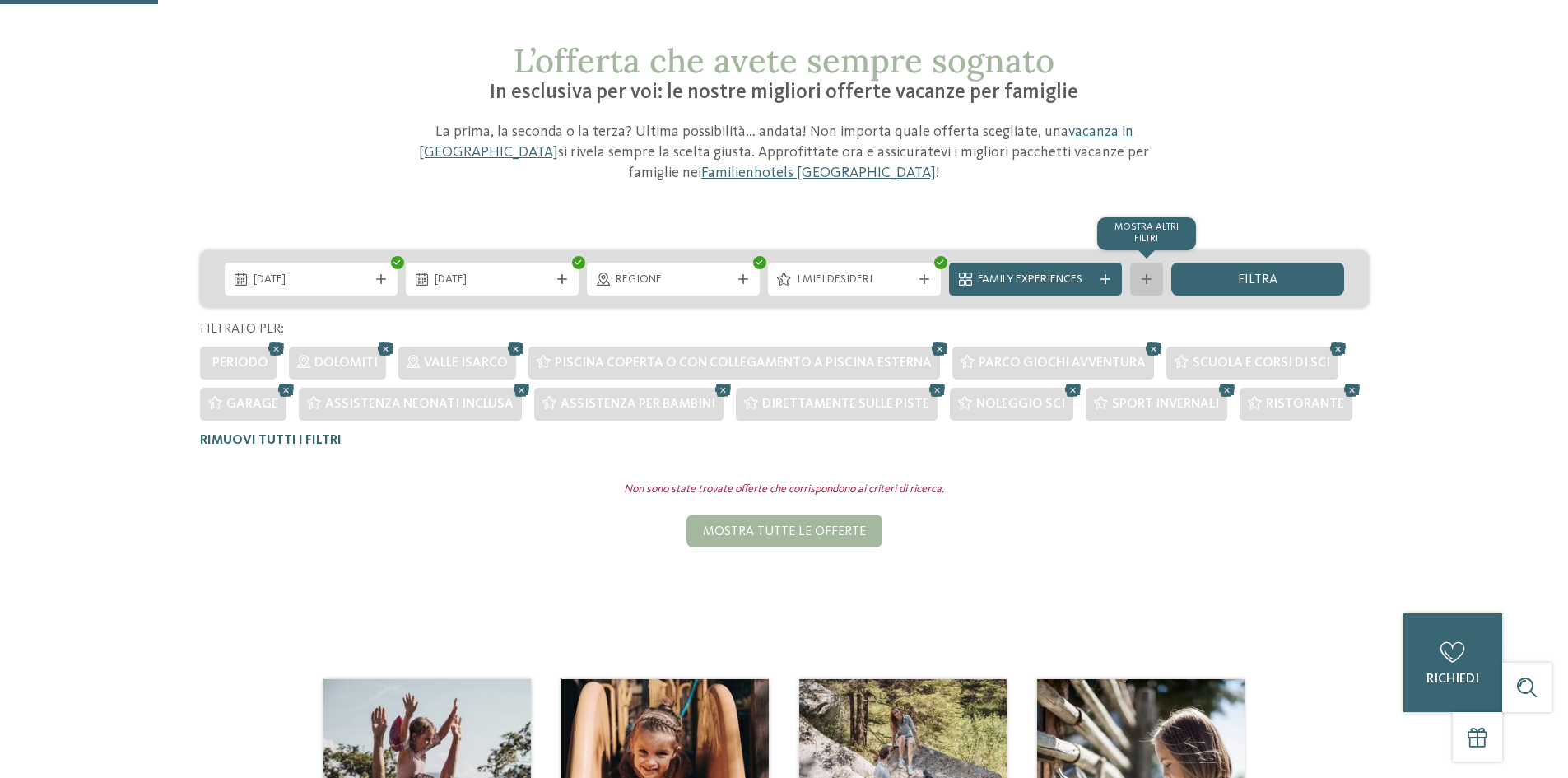
click at [1152, 283] on div at bounding box center [1147, 279] width 17 height 10
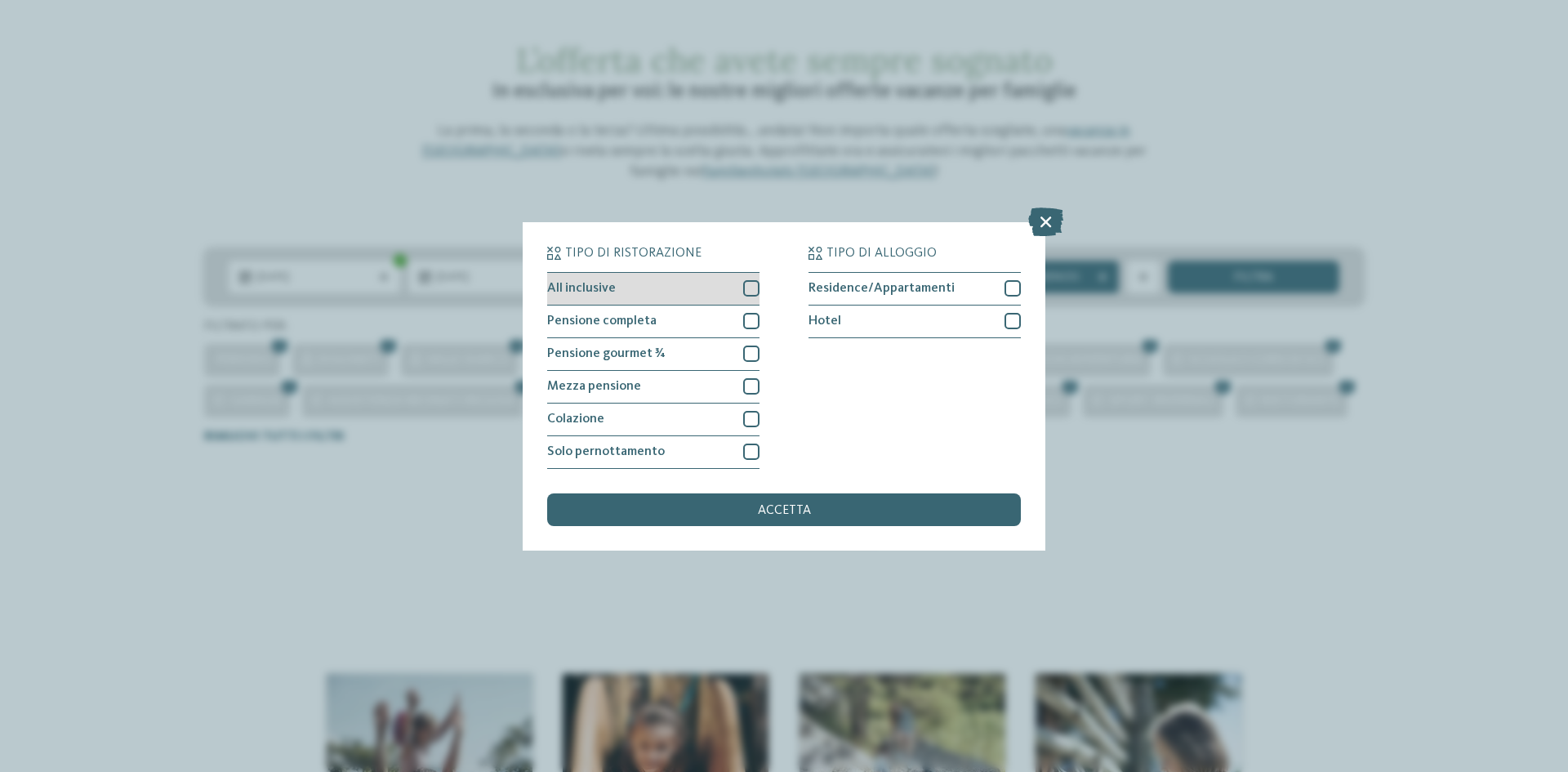
click at [751, 282] on div at bounding box center [751, 288] width 17 height 17
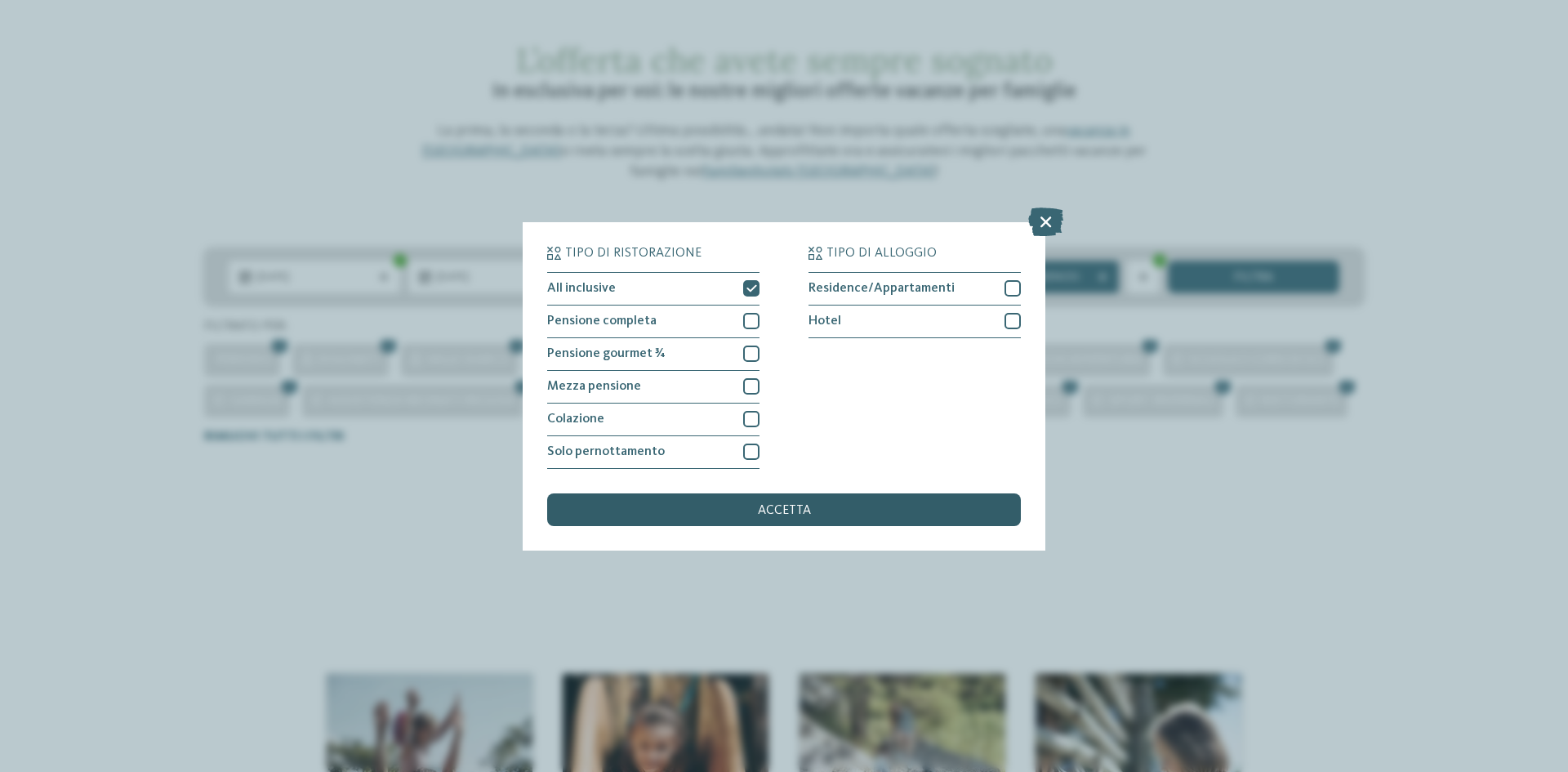
click at [793, 511] on span "accetta" at bounding box center [784, 510] width 53 height 13
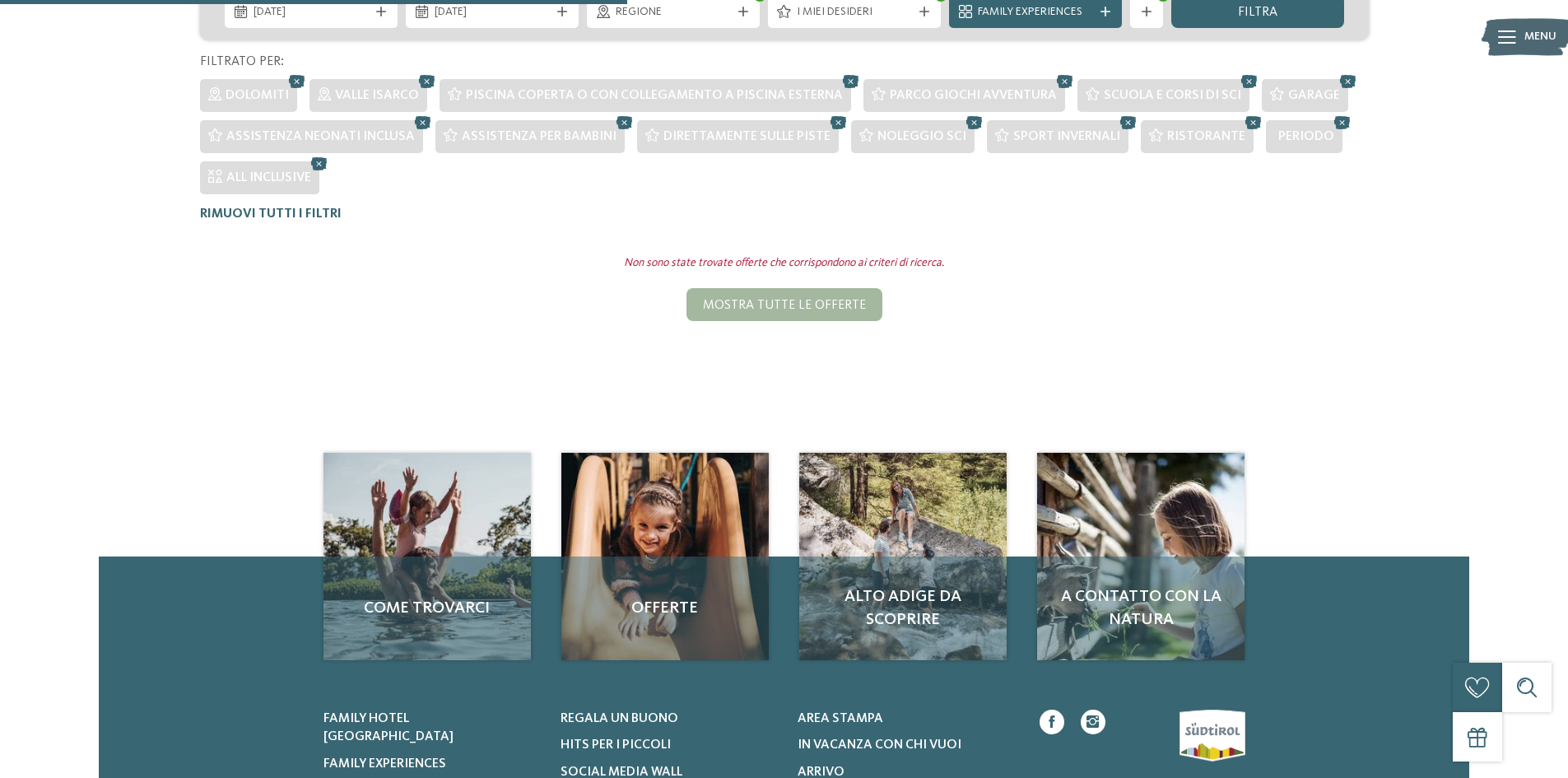
scroll to position [12, 0]
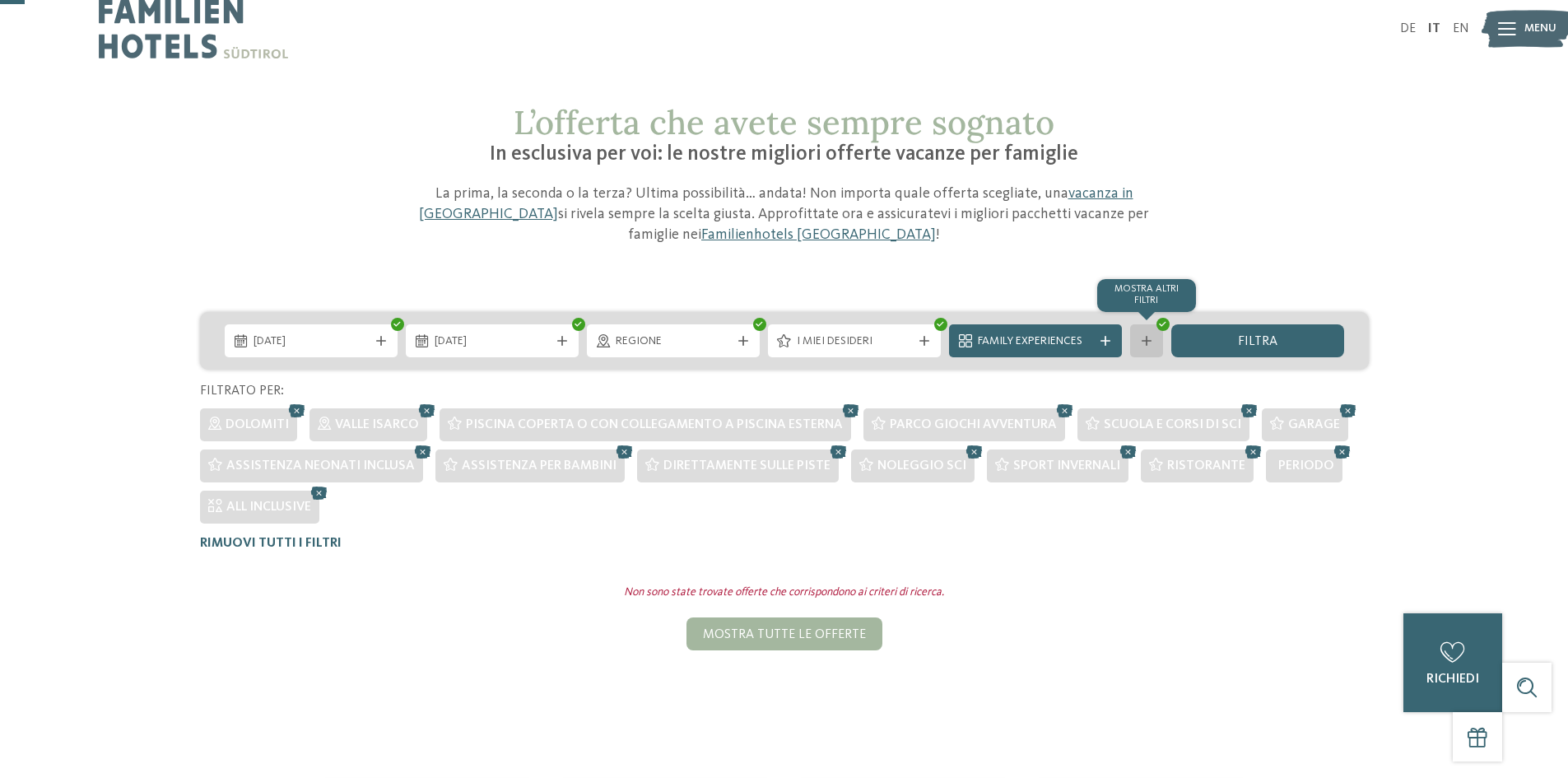
click at [1144, 347] on div "mostra altri filtri" at bounding box center [1147, 341] width 33 height 33
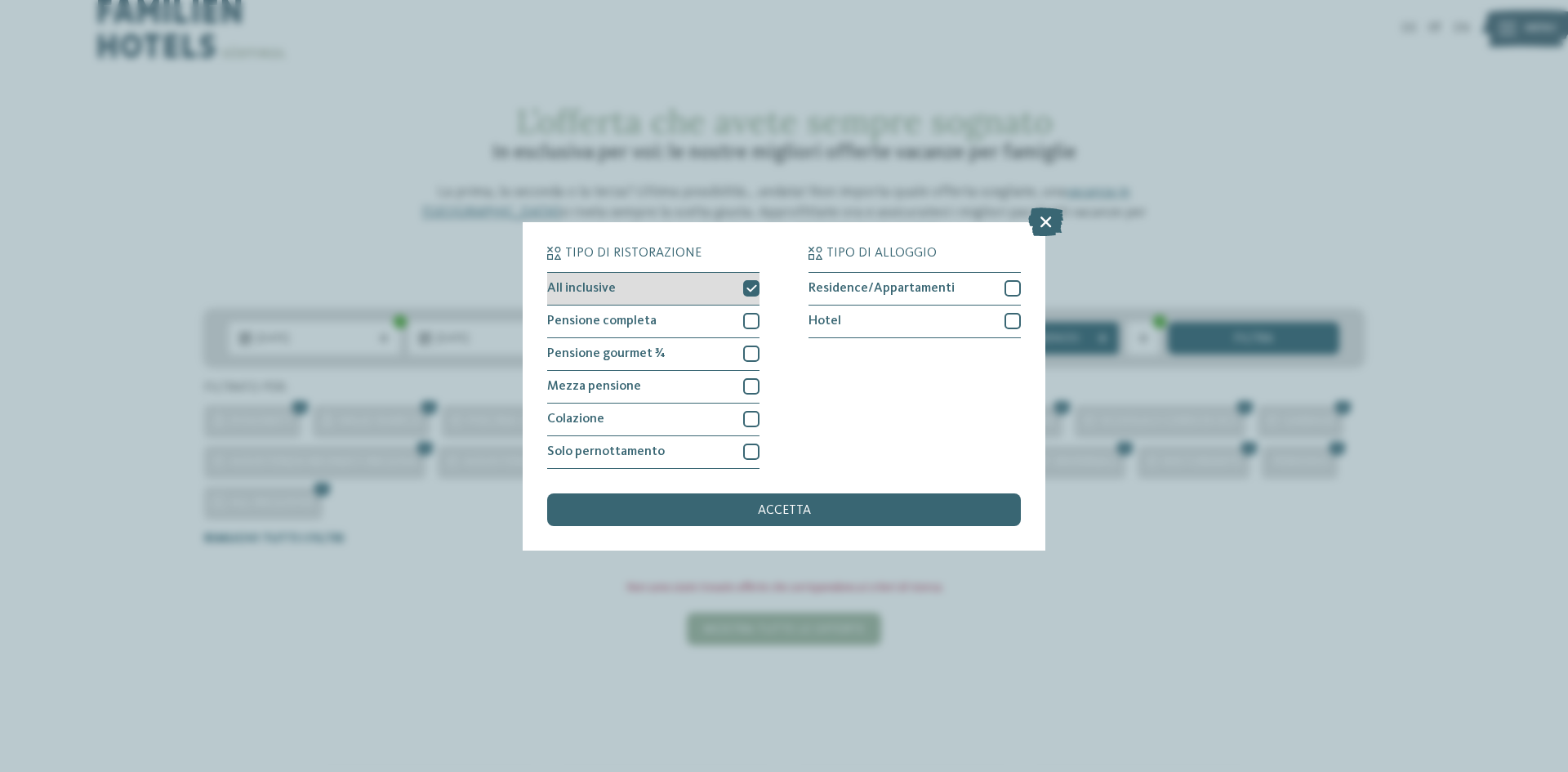
click at [754, 289] on icon at bounding box center [751, 288] width 11 height 10
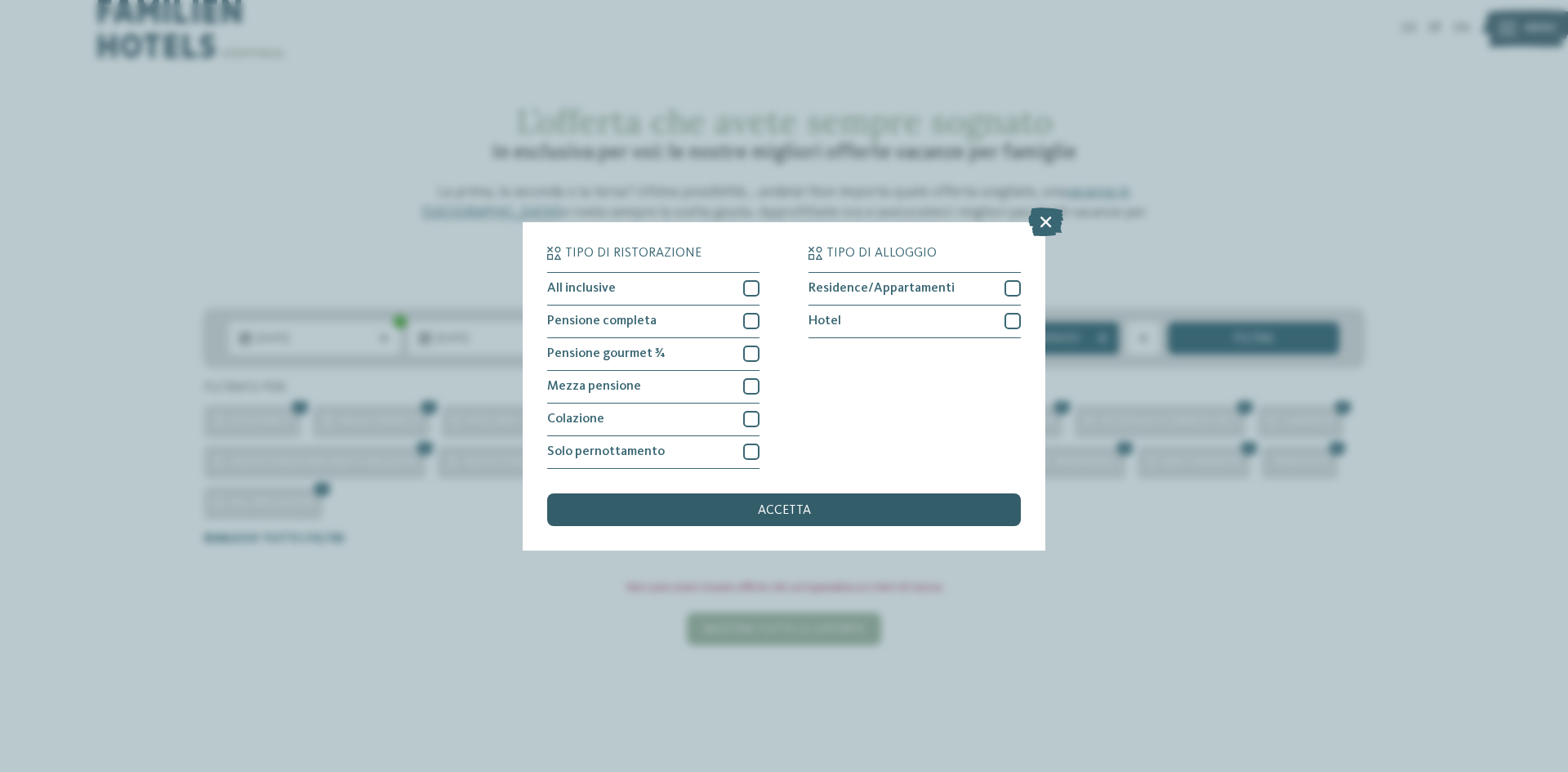
click at [841, 508] on div "accetta" at bounding box center [784, 509] width 474 height 33
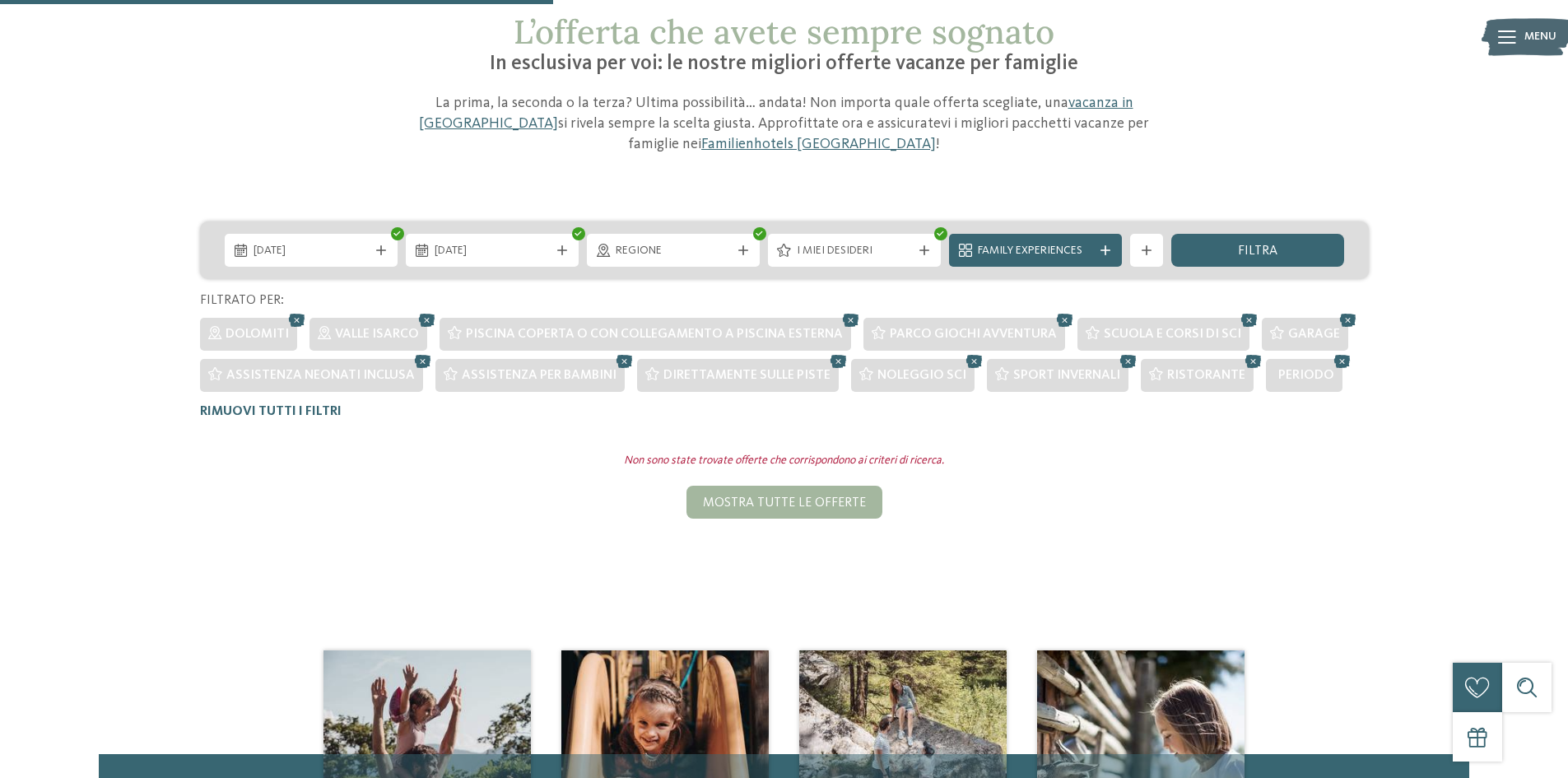
scroll to position [95, 0]
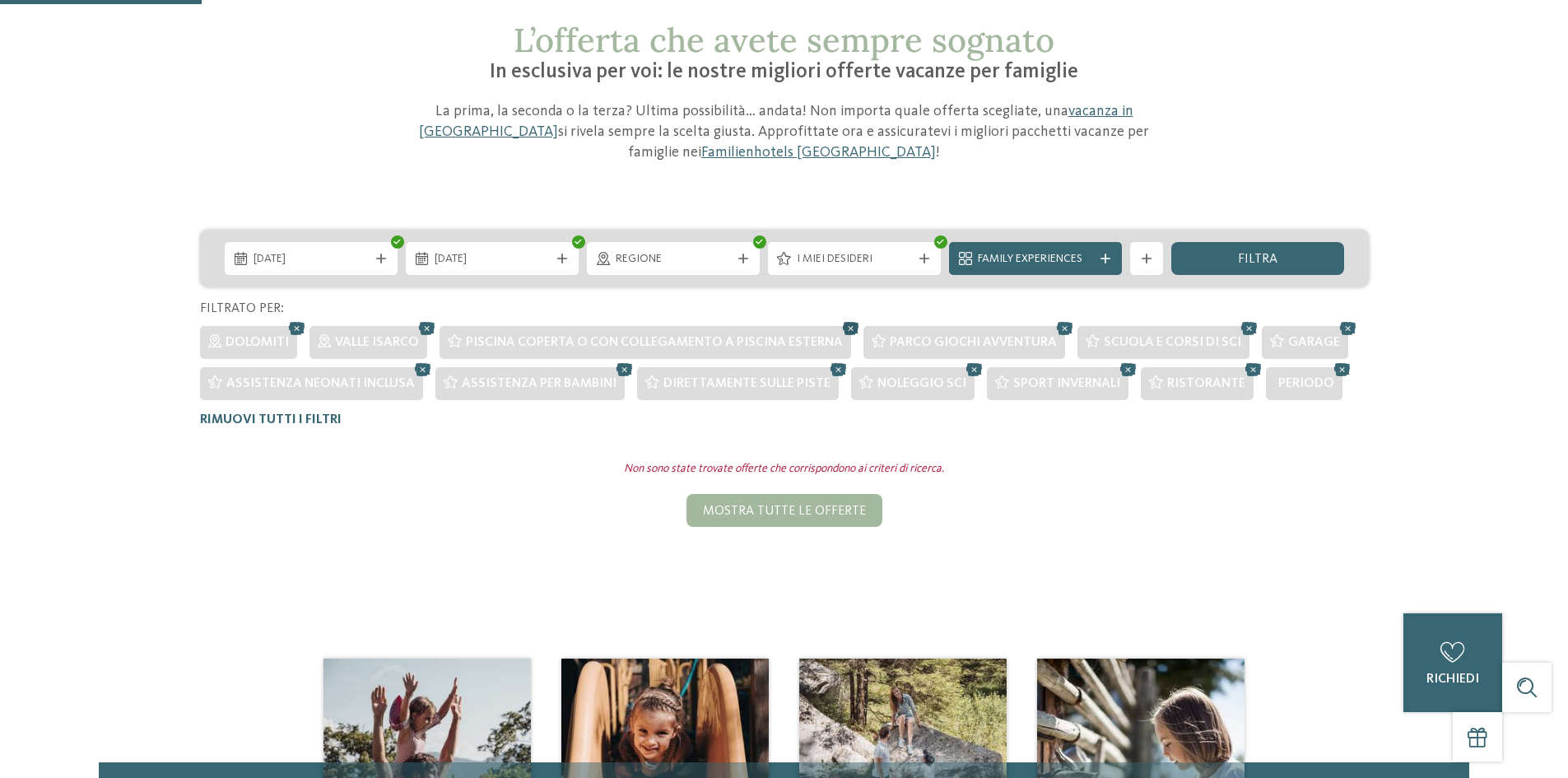
click at [846, 329] on icon at bounding box center [851, 329] width 25 height 22
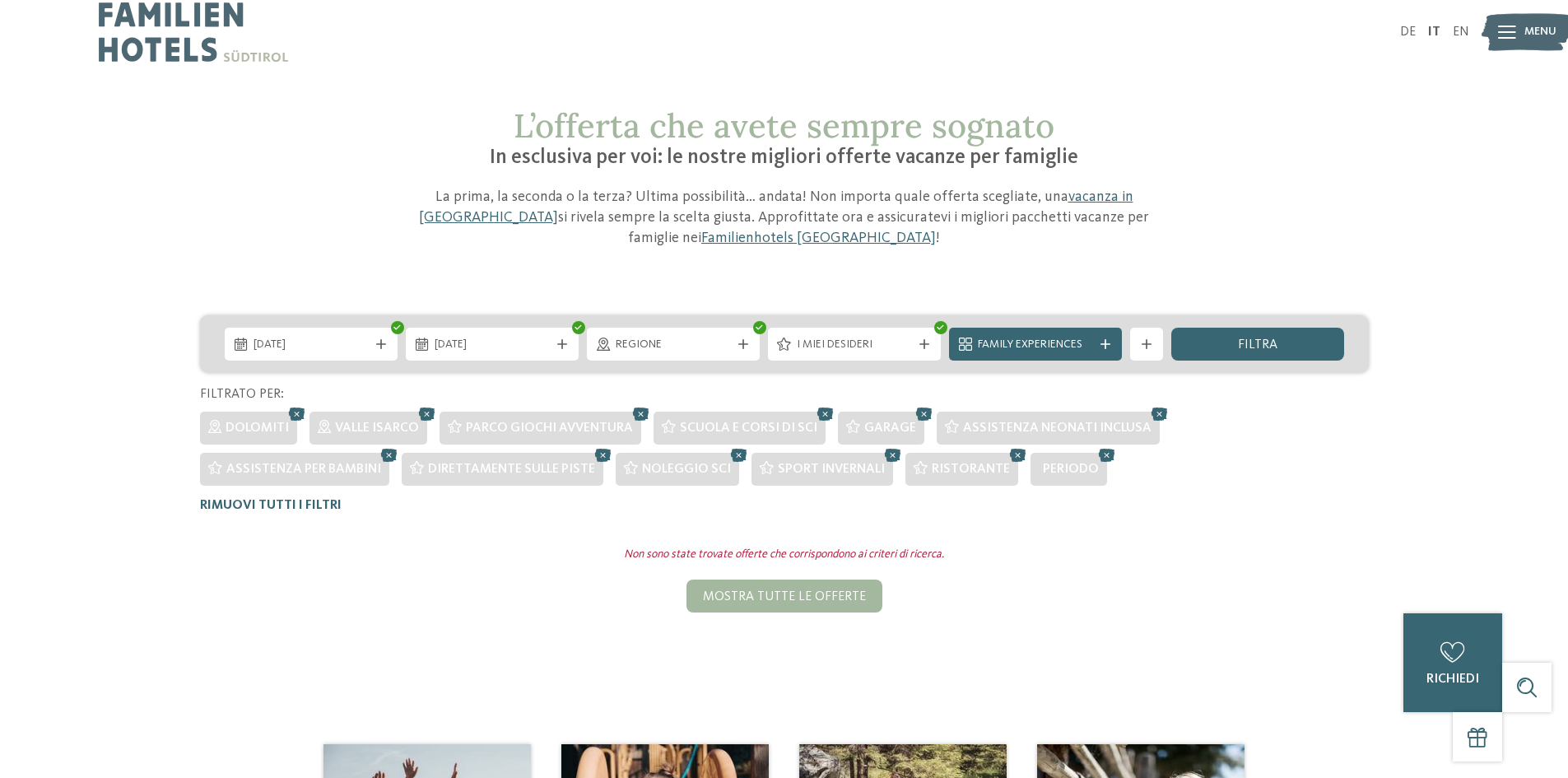
scroll to position [0, 0]
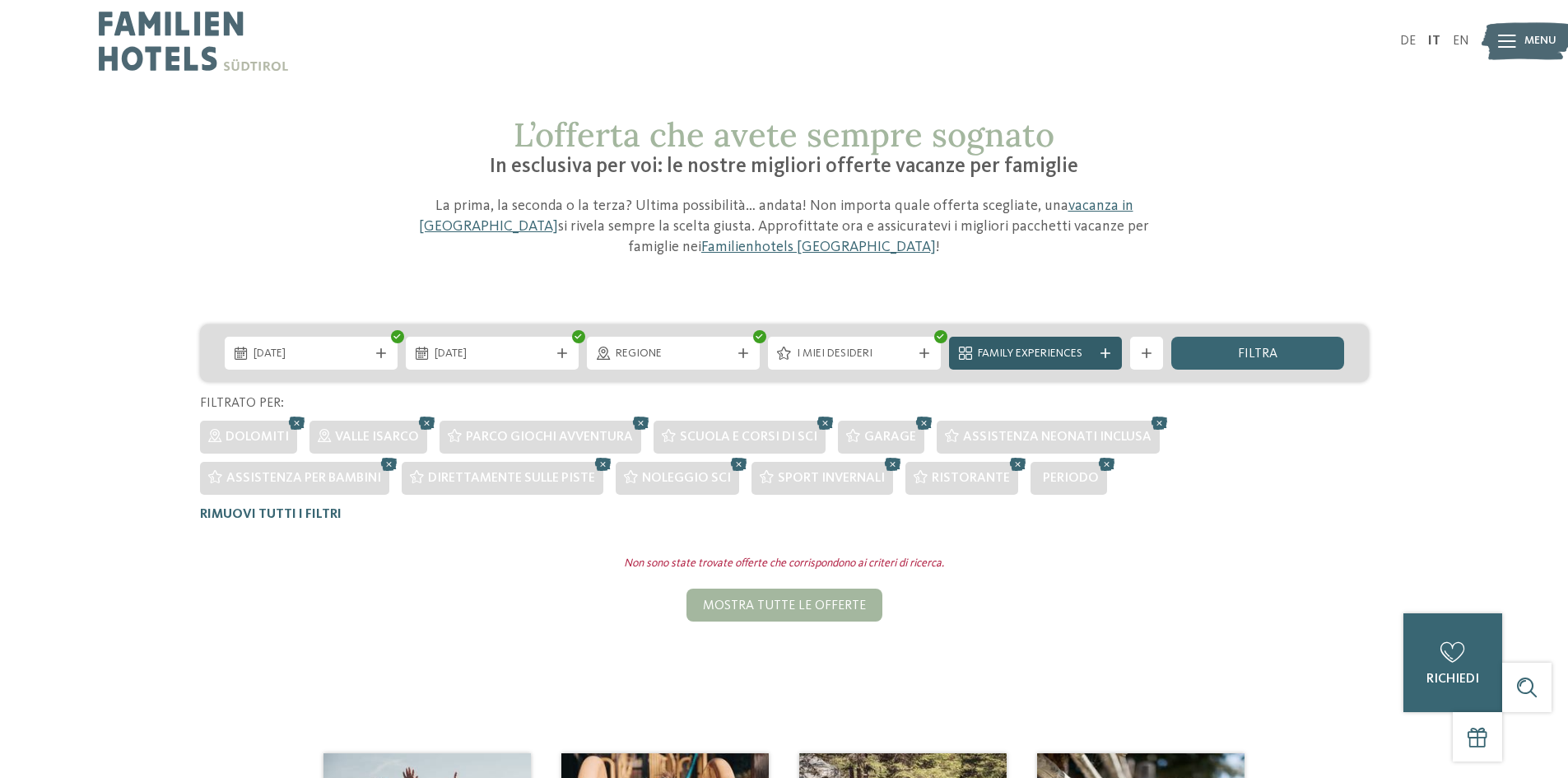
click at [1091, 349] on span "Family Experiences" at bounding box center [1035, 354] width 115 height 17
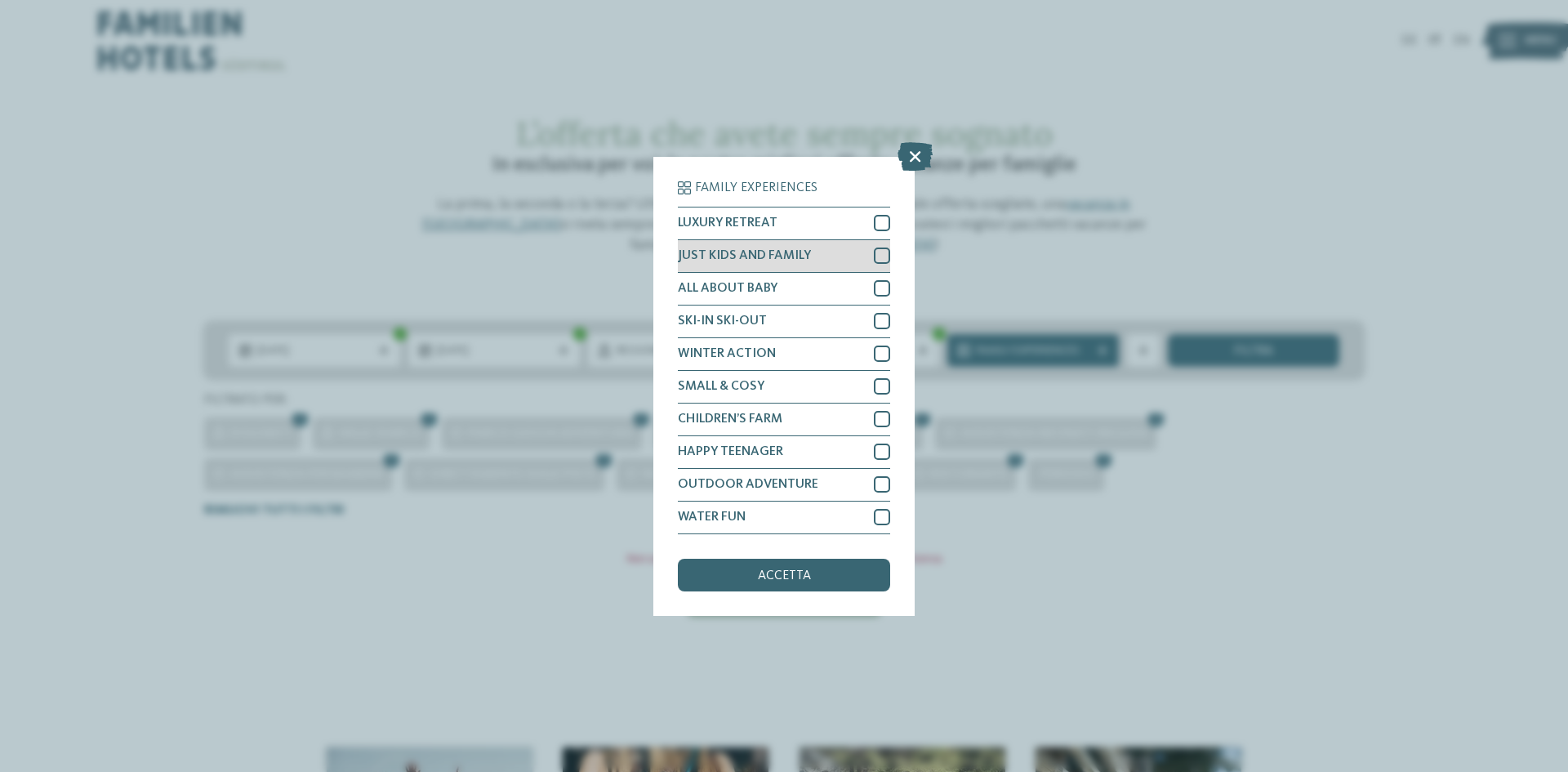
click at [829, 257] on div "JUST KIDS AND FAMILY" at bounding box center [784, 257] width 212 height 33
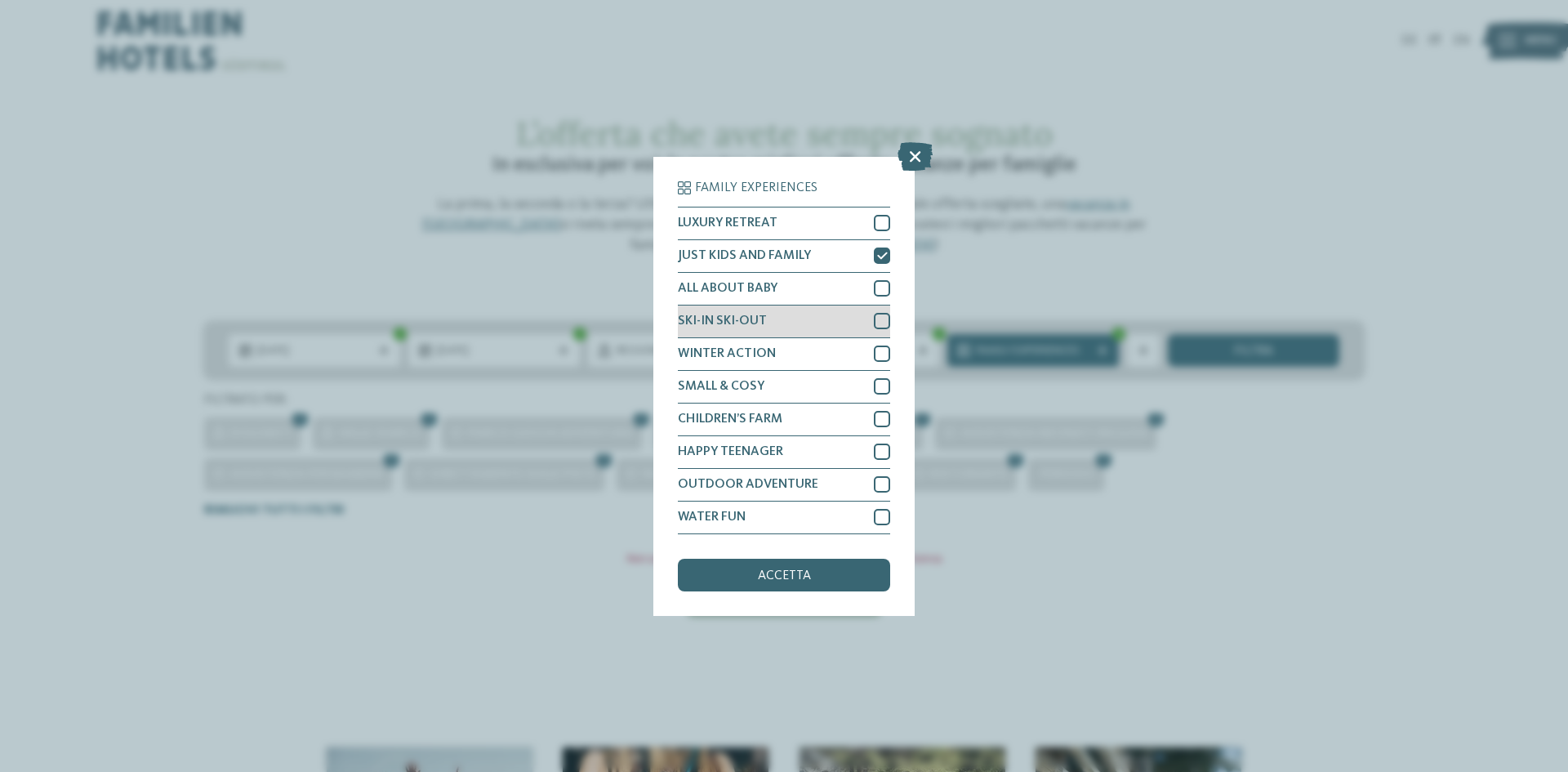
click at [834, 322] on div "SKI-IN SKI-OUT" at bounding box center [784, 322] width 212 height 33
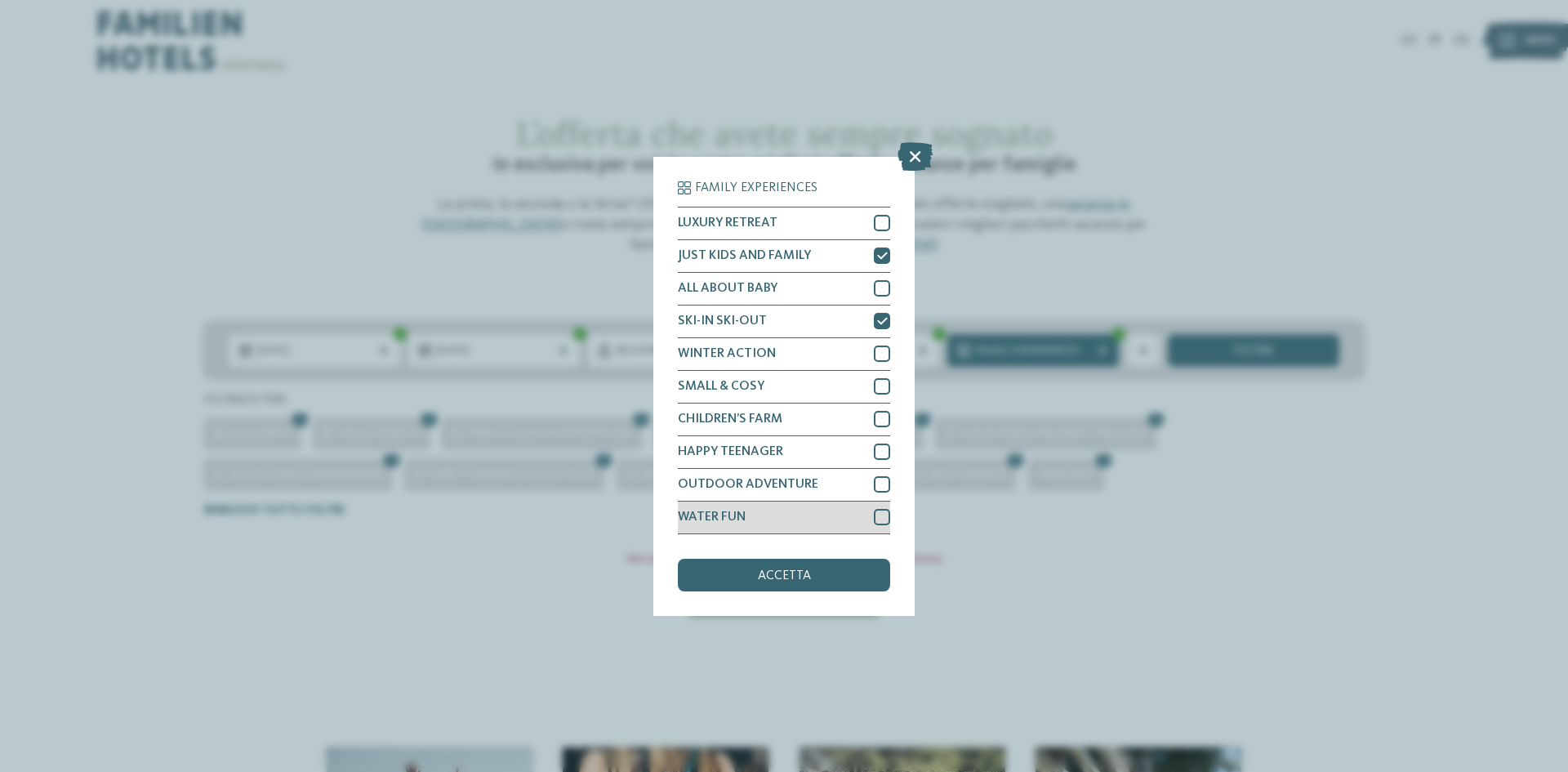
click at [821, 511] on div "WATER FUN" at bounding box center [784, 518] width 212 height 33
click at [804, 580] on span "accetta" at bounding box center [784, 575] width 53 height 13
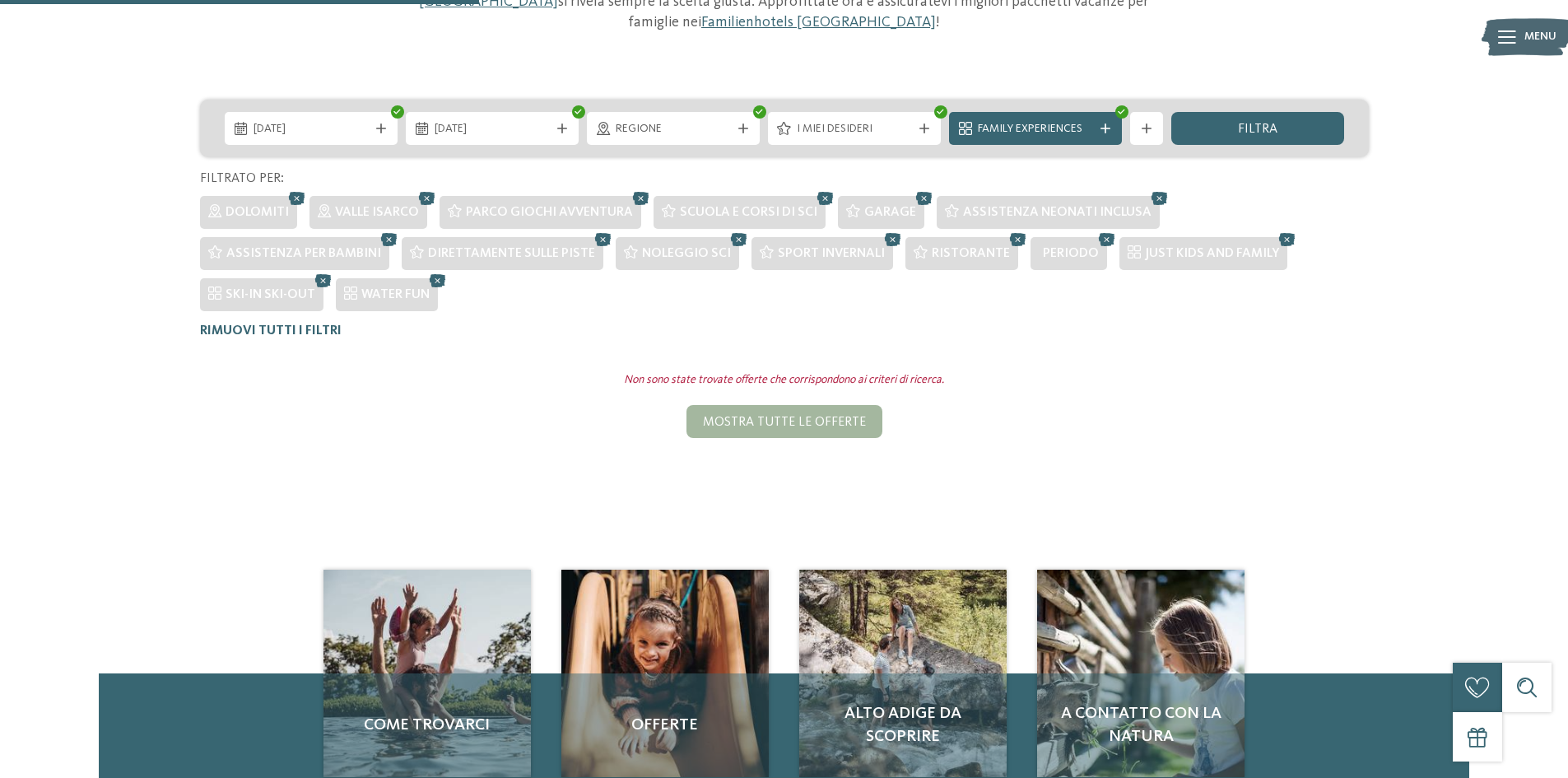
scroll to position [218, 0]
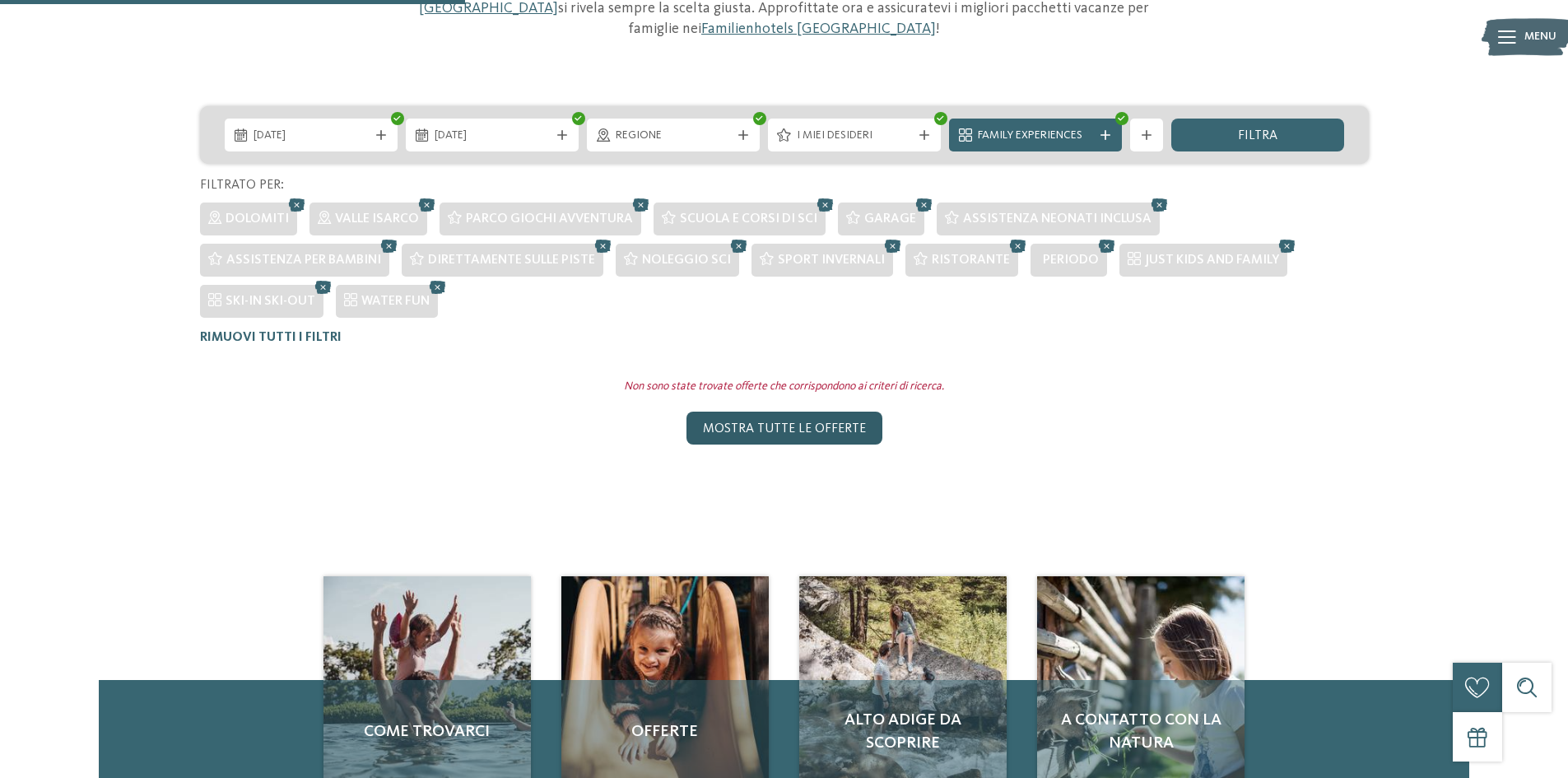
click at [838, 412] on div "Mostra tutte le offerte" at bounding box center [784, 429] width 196 height 33
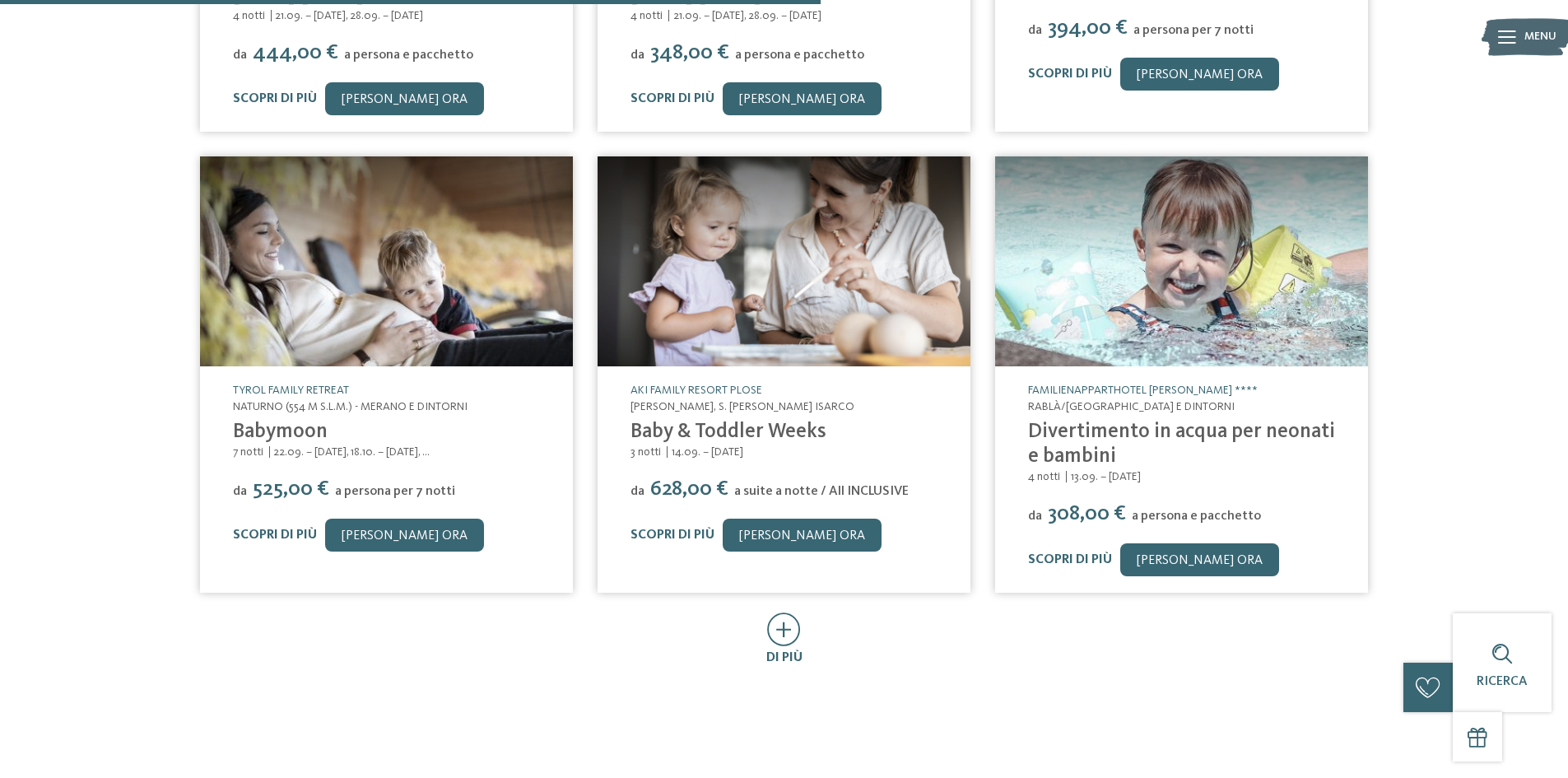
scroll to position [900, 0]
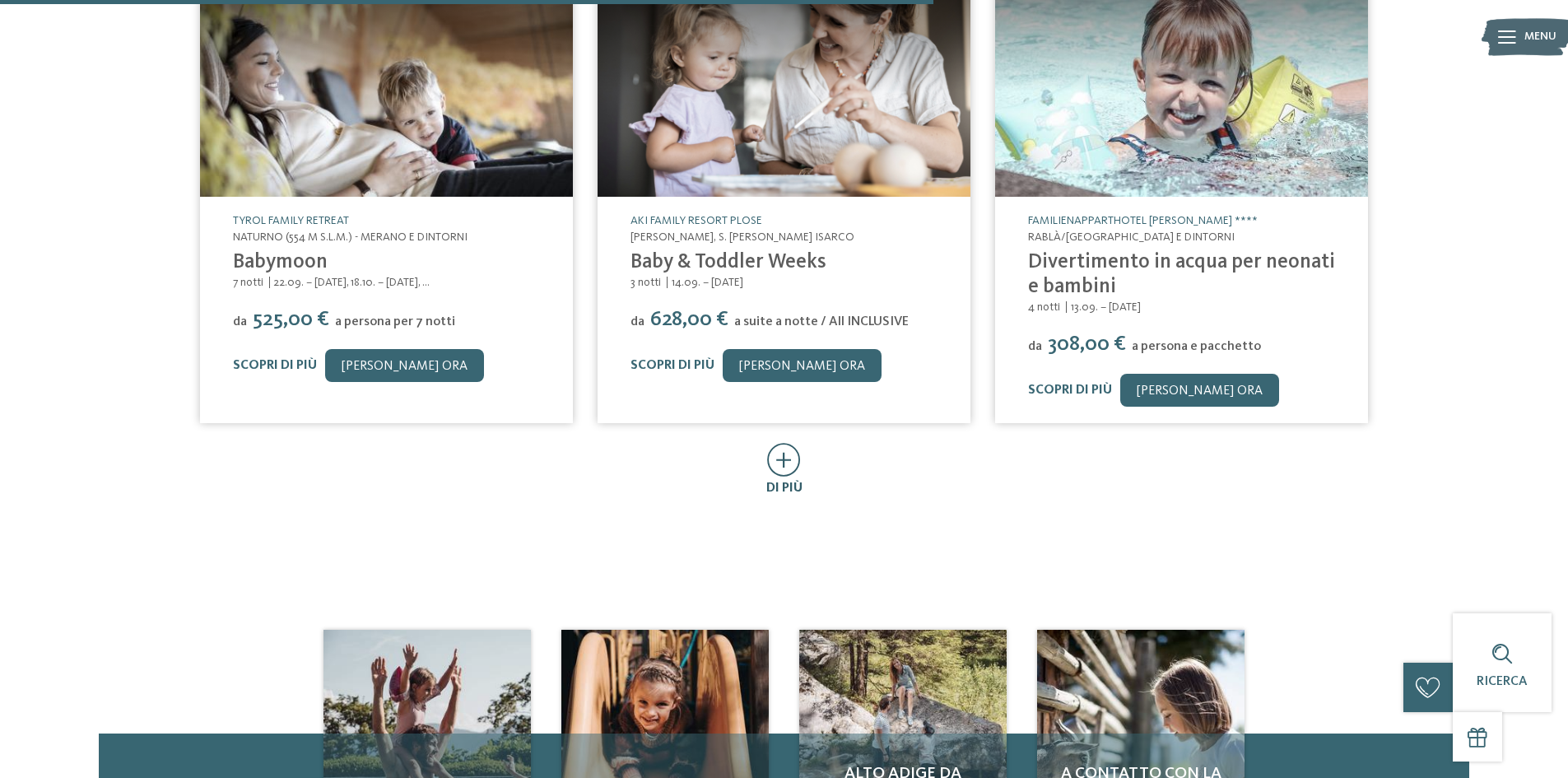
click at [791, 472] on icon at bounding box center [784, 459] width 34 height 34
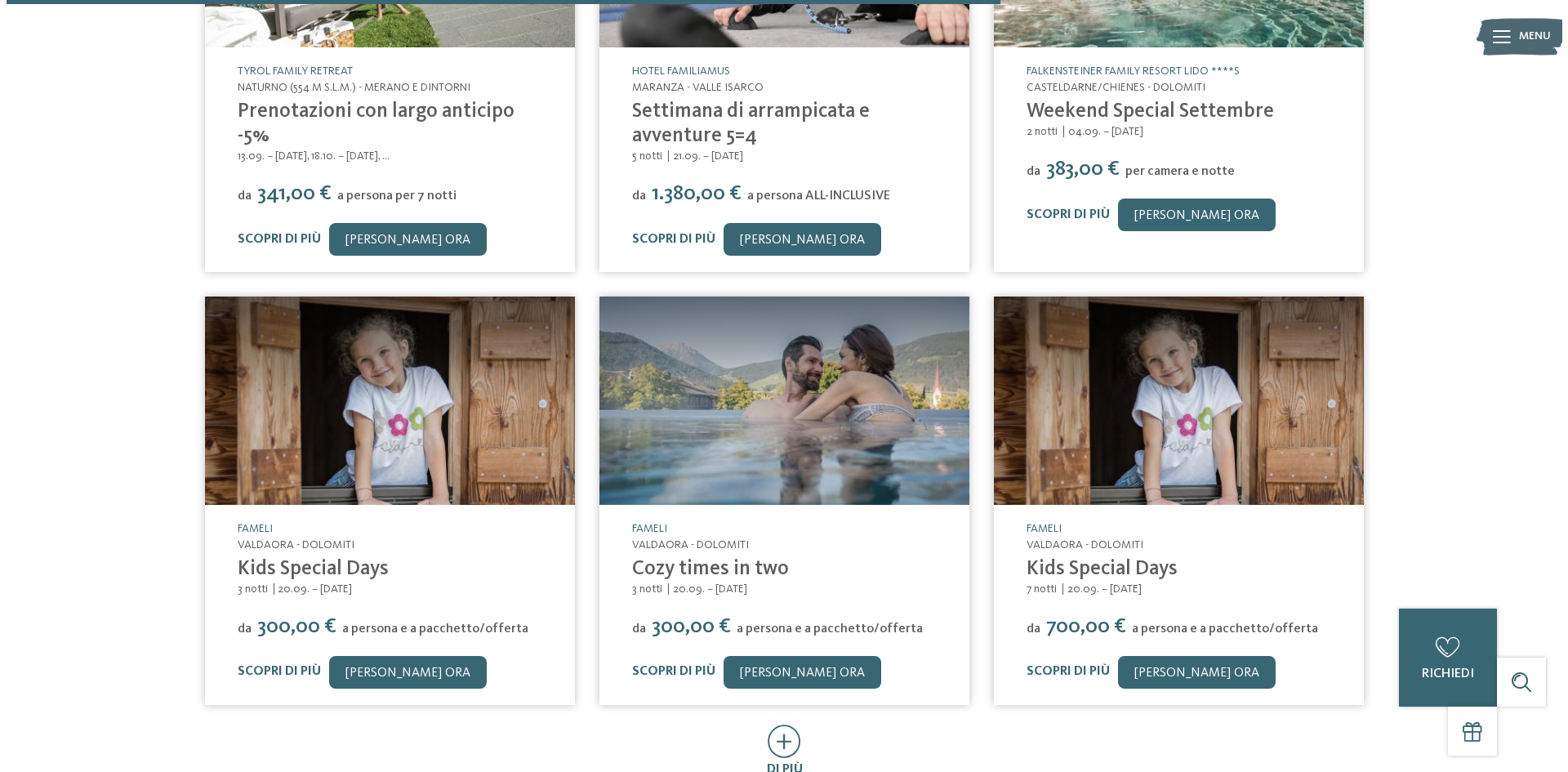
scroll to position [1527, 0]
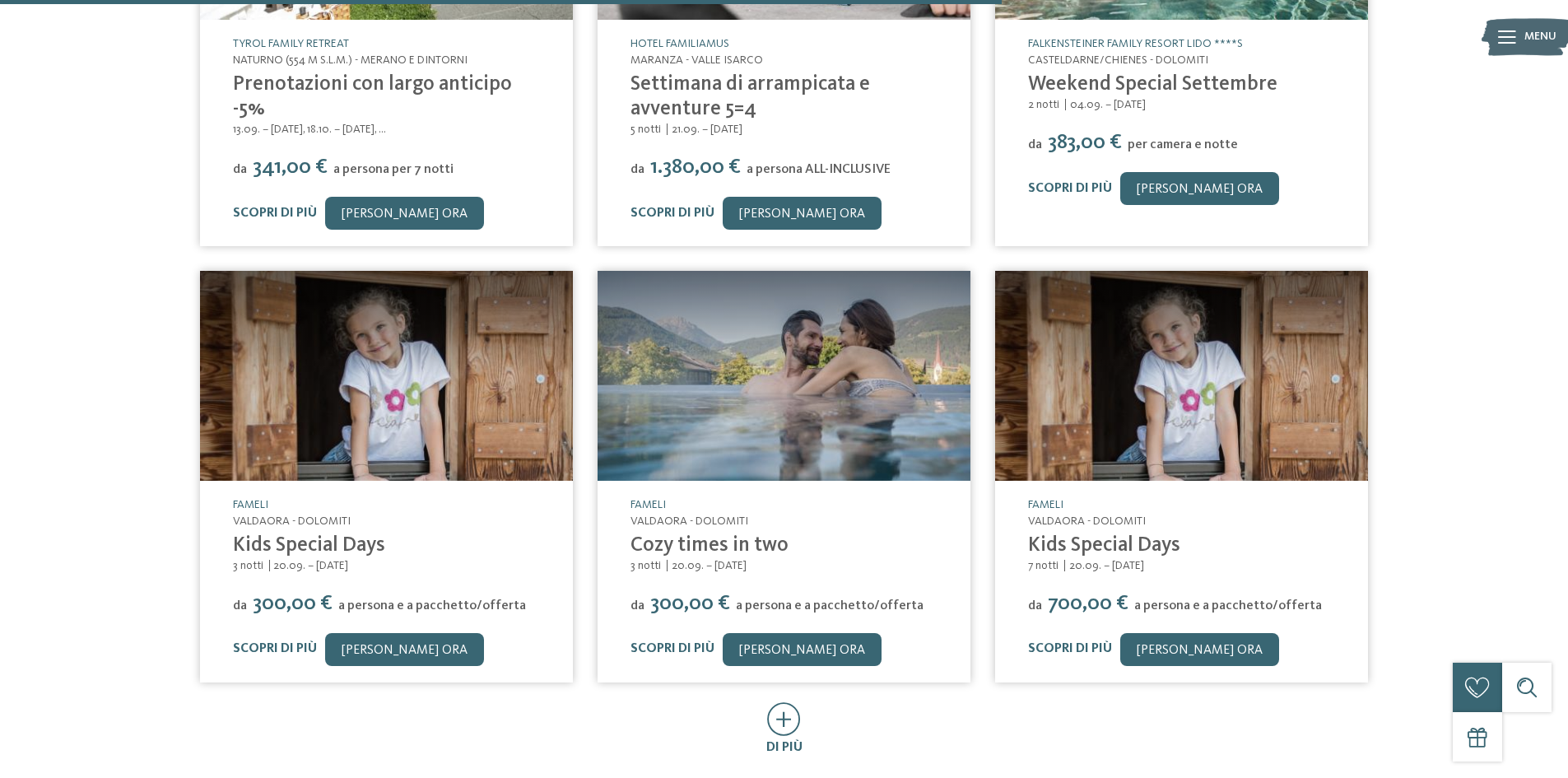
click at [1157, 408] on img at bounding box center [1182, 375] width 373 height 210
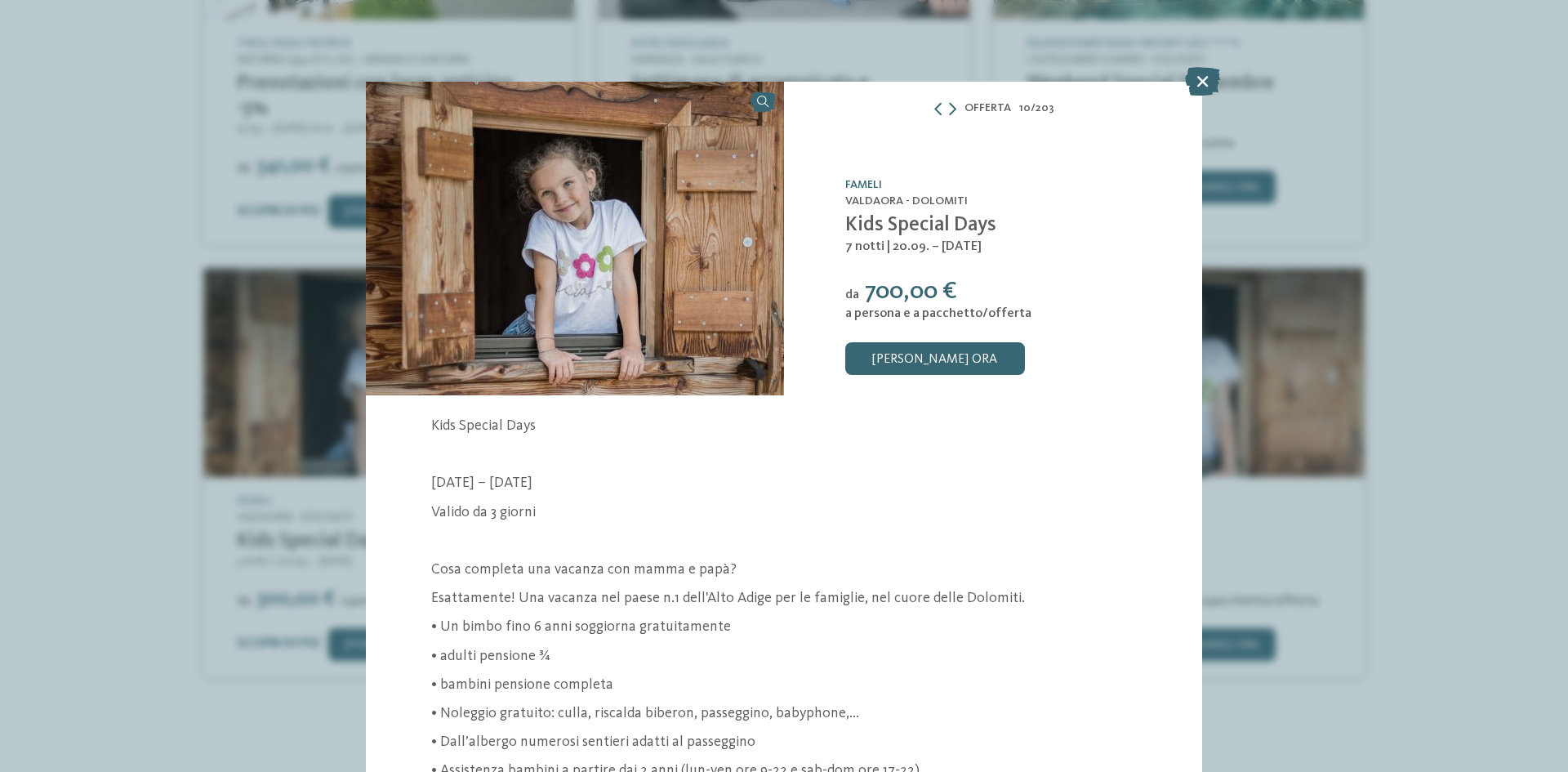
drag, startPoint x: 1197, startPoint y: 78, endPoint x: 1196, endPoint y: 87, distance: 9.1
click at [1198, 78] on icon at bounding box center [1202, 81] width 36 height 29
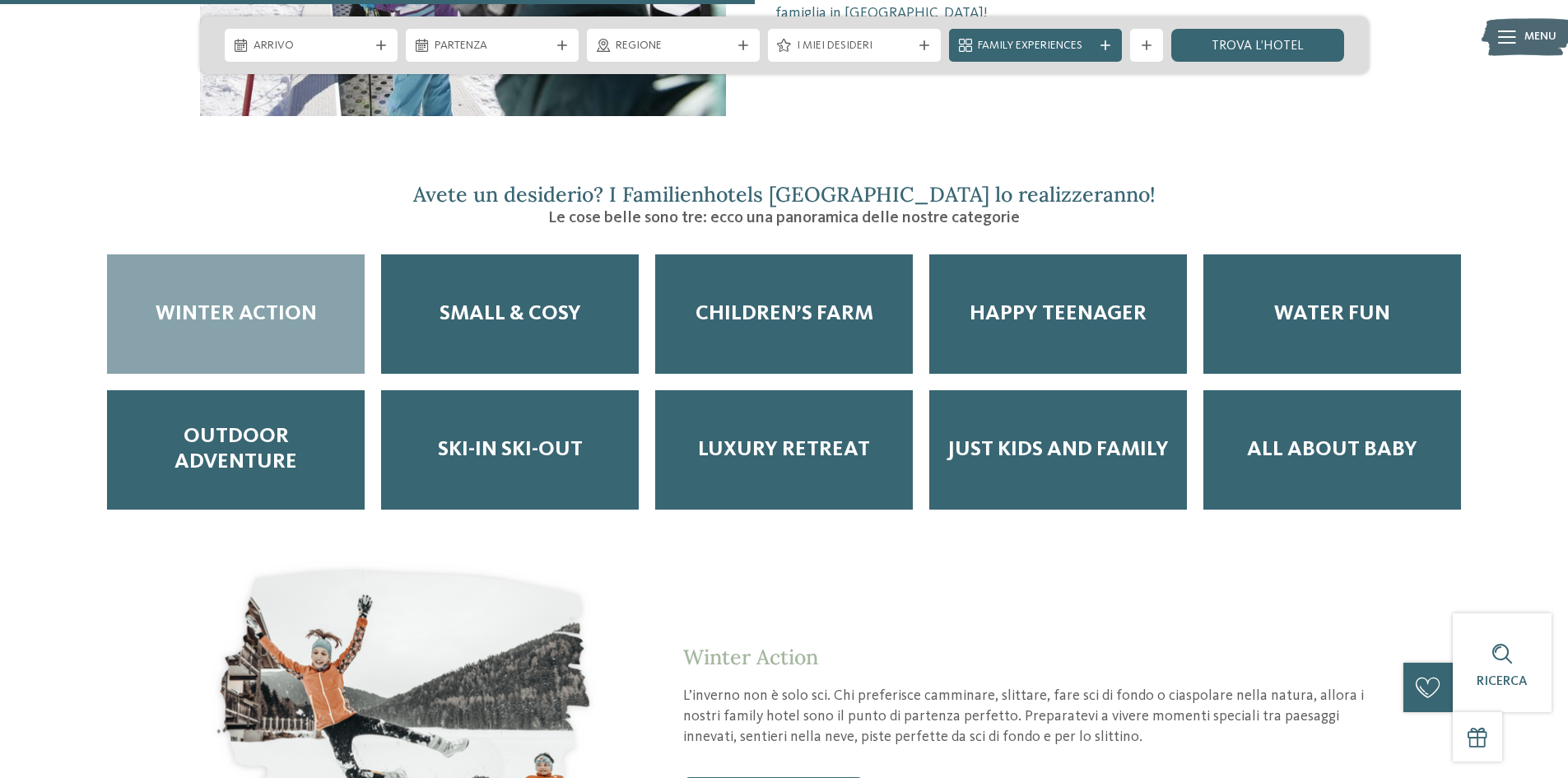
scroll to position [2140, 0]
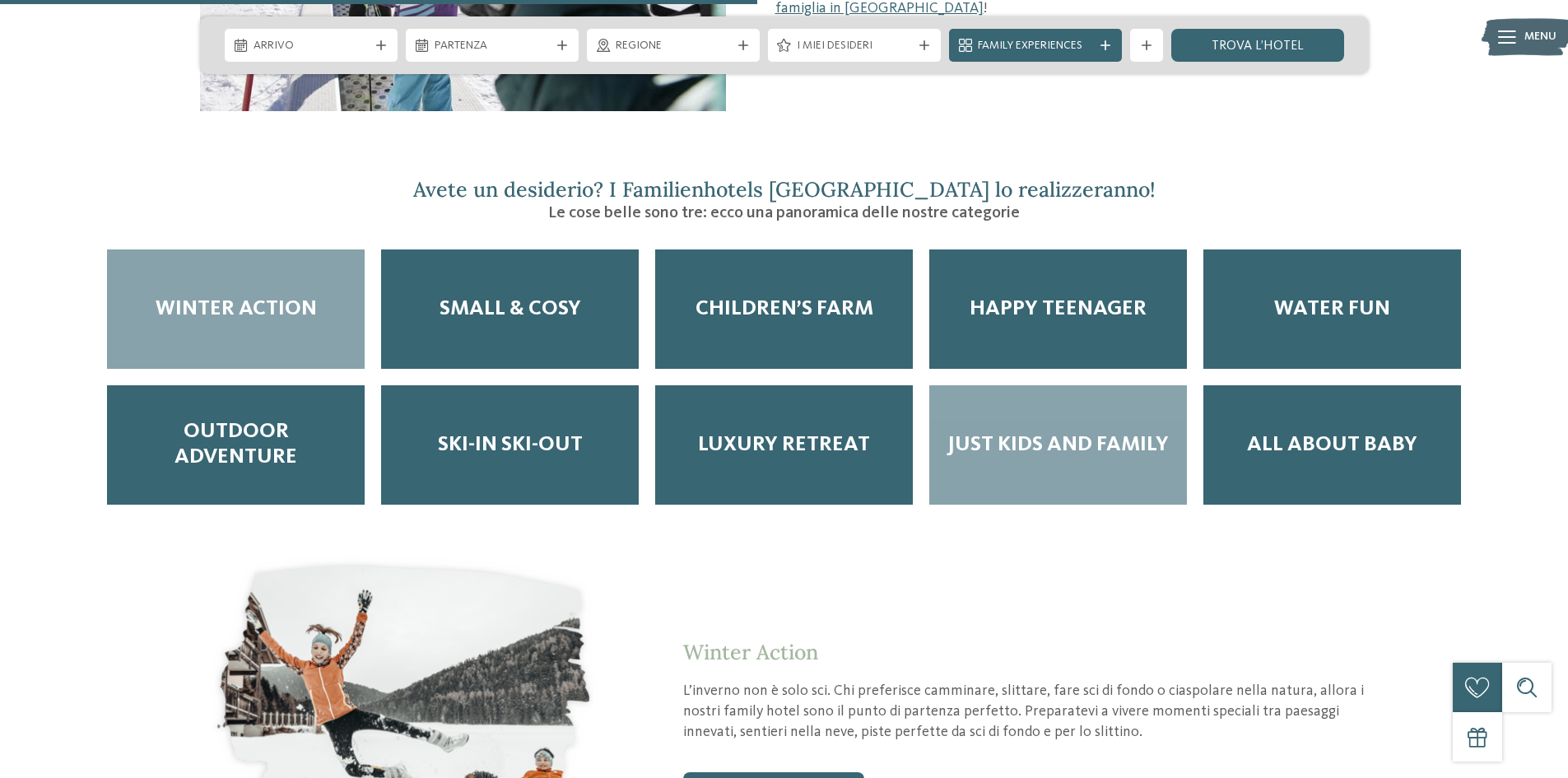
click at [1080, 442] on div "Just kids and family" at bounding box center [1059, 444] width 258 height 119
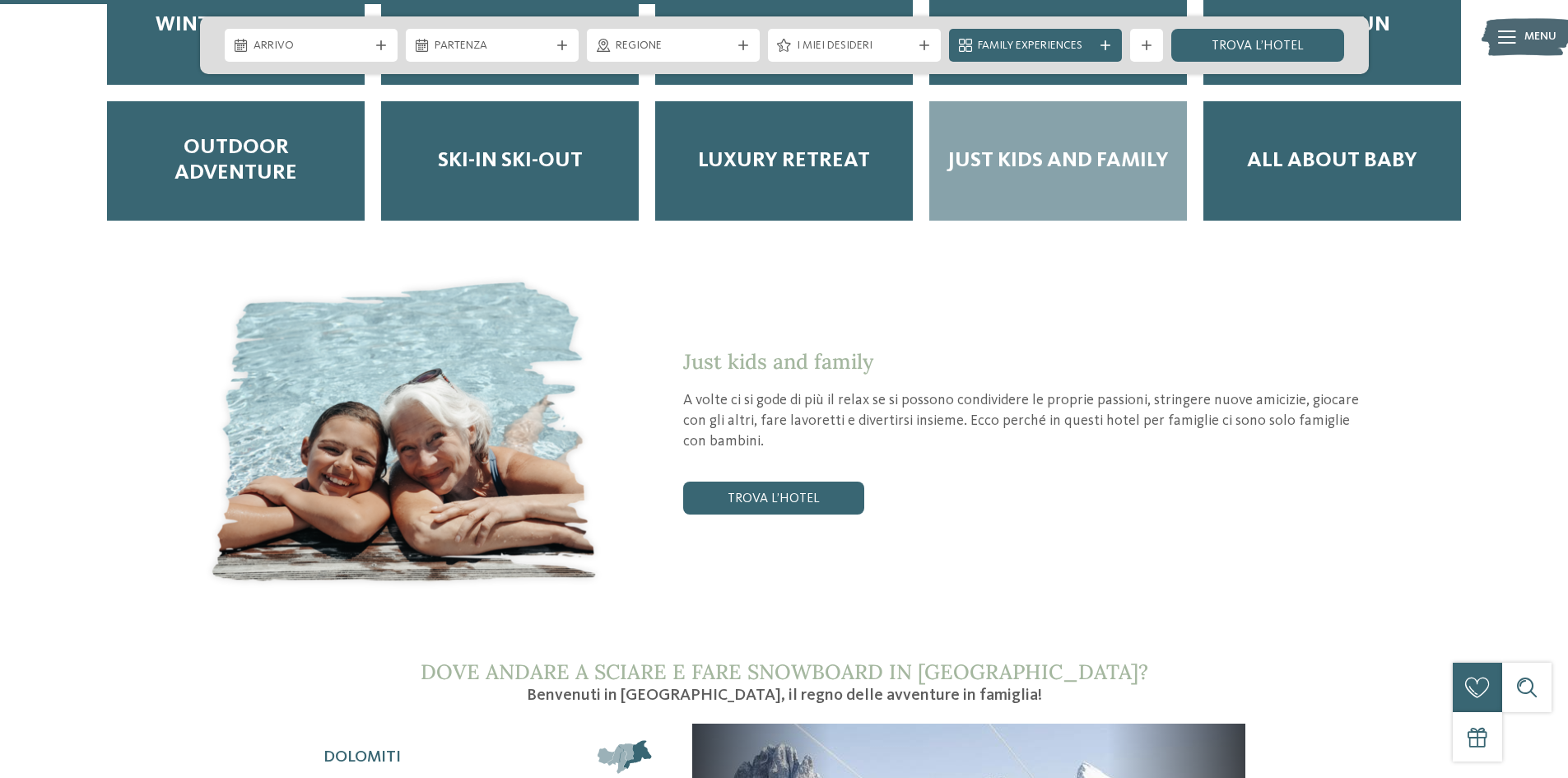
scroll to position [2510, 0]
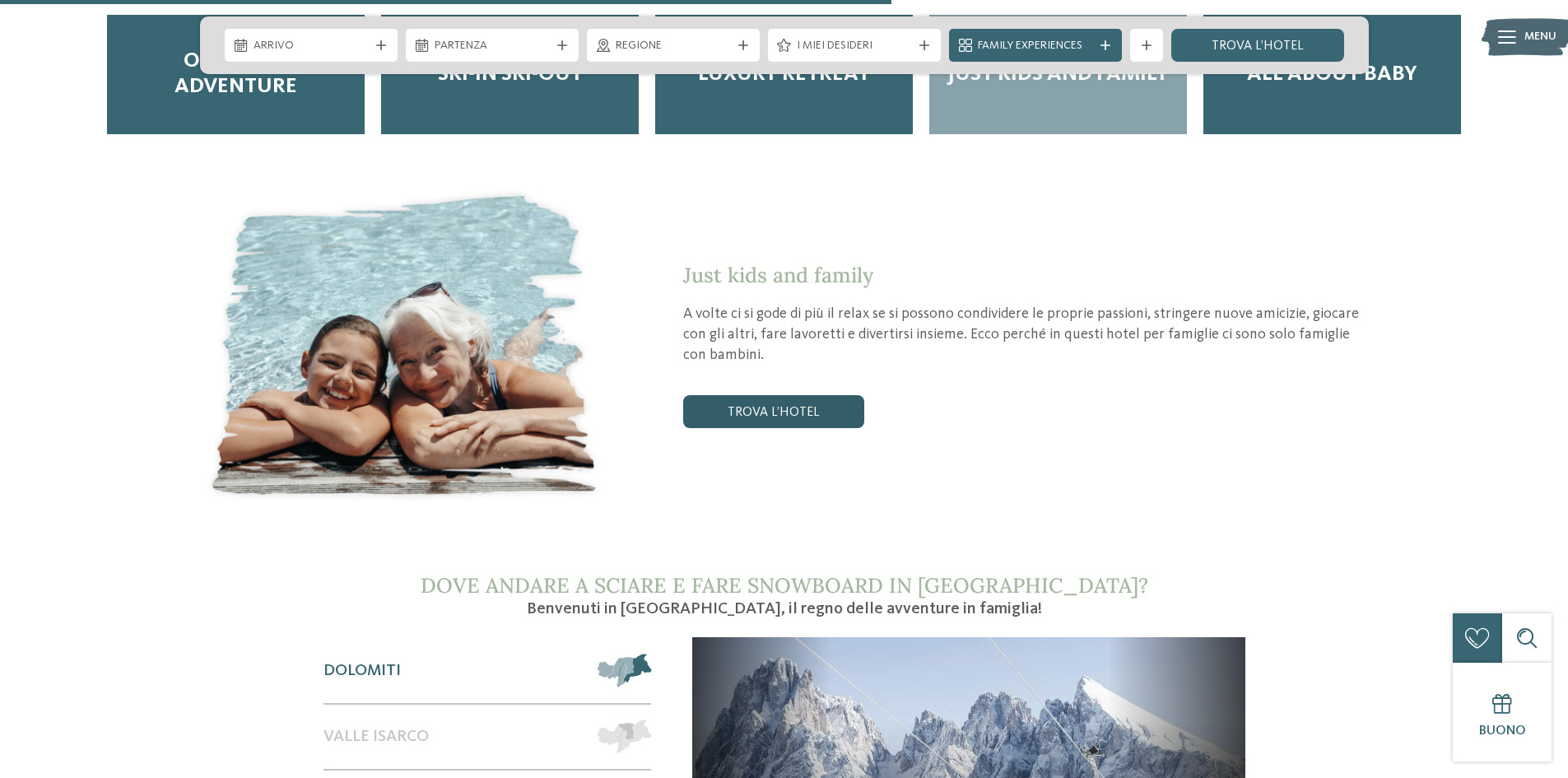
click at [822, 395] on link "trova l’hotel" at bounding box center [774, 412] width 181 height 33
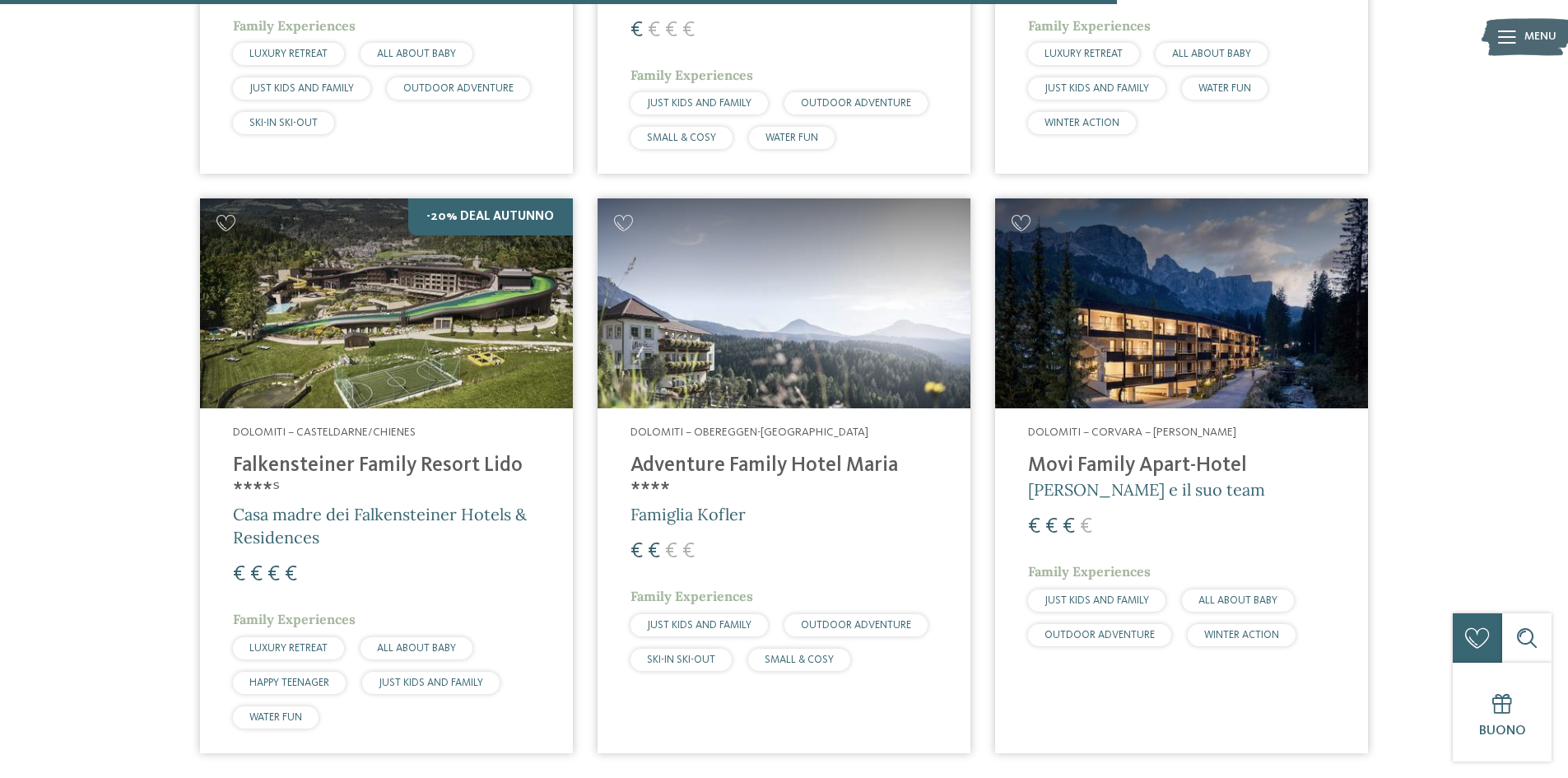
scroll to position [2079, 0]
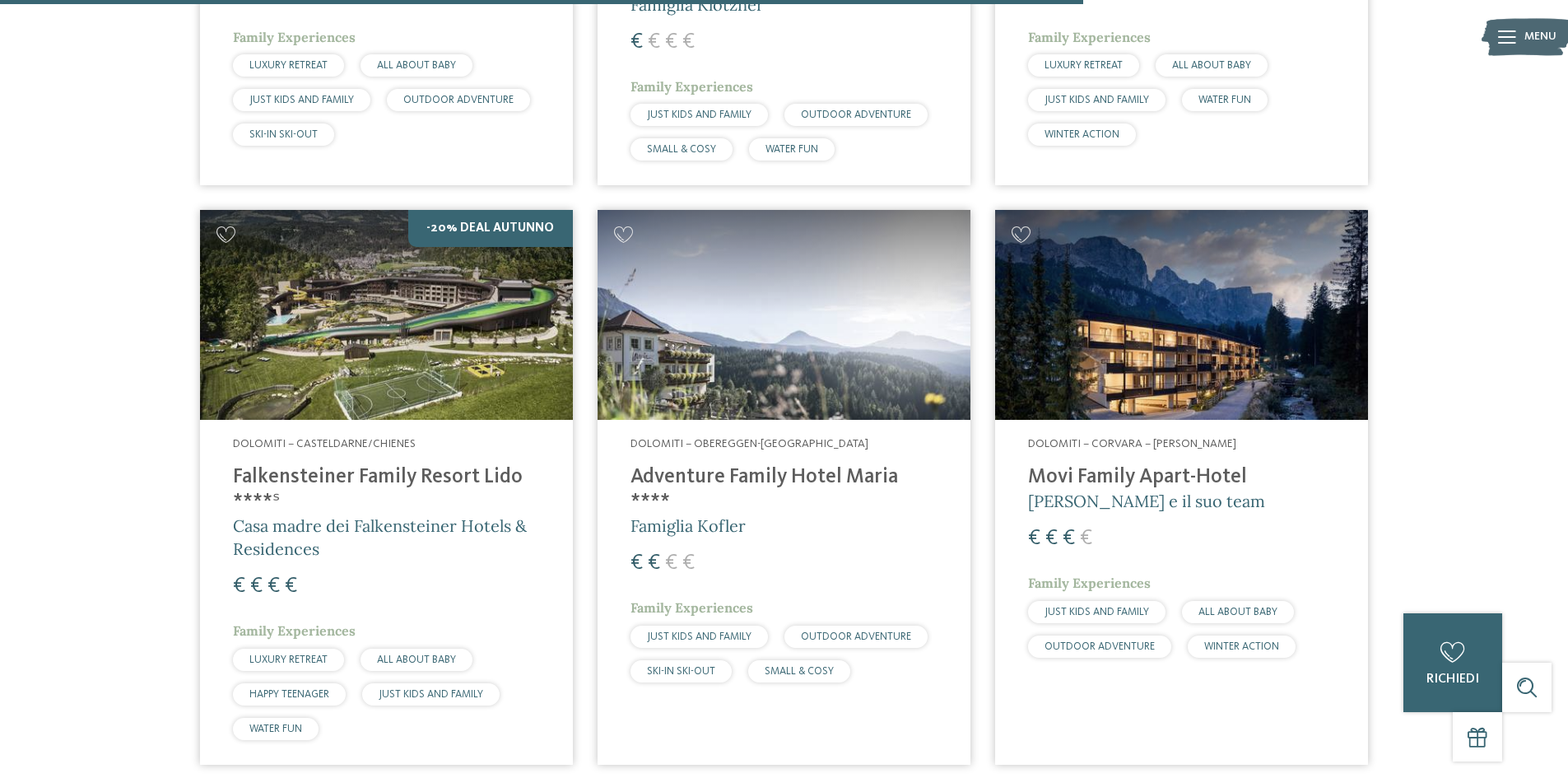
click at [1212, 340] on img at bounding box center [1182, 315] width 373 height 210
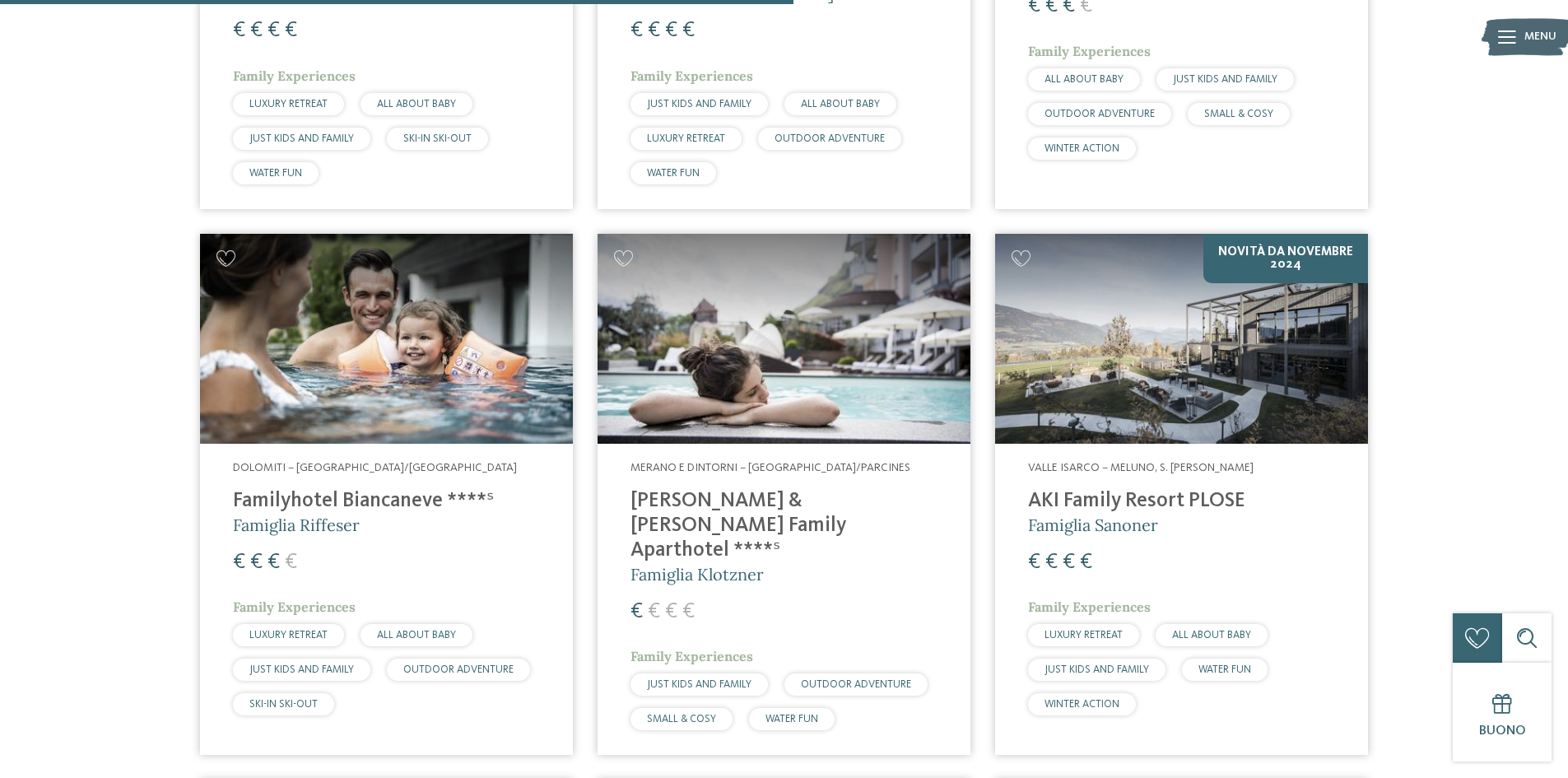
scroll to position [1481, 0]
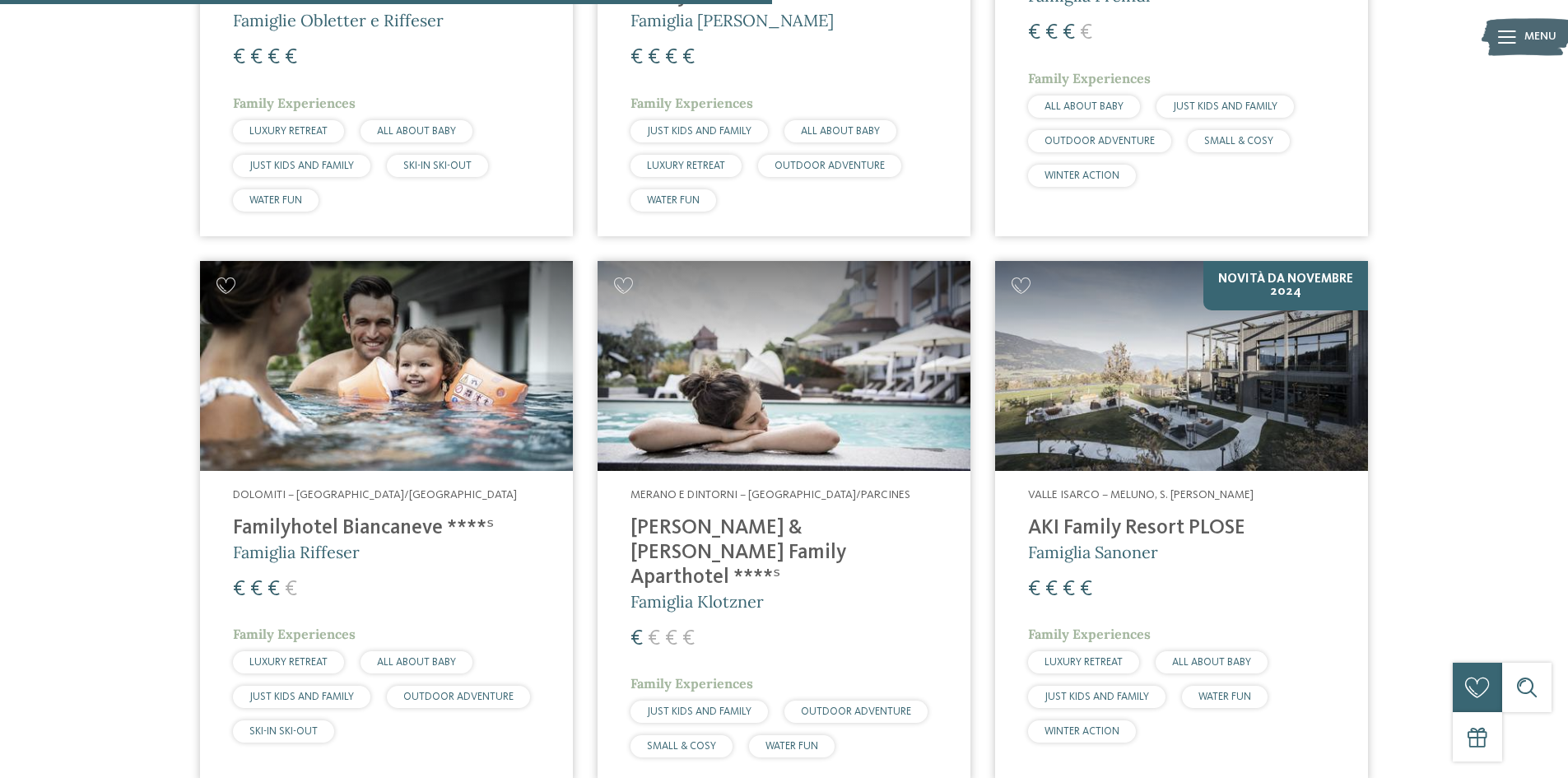
click at [445, 416] on img at bounding box center [386, 366] width 373 height 210
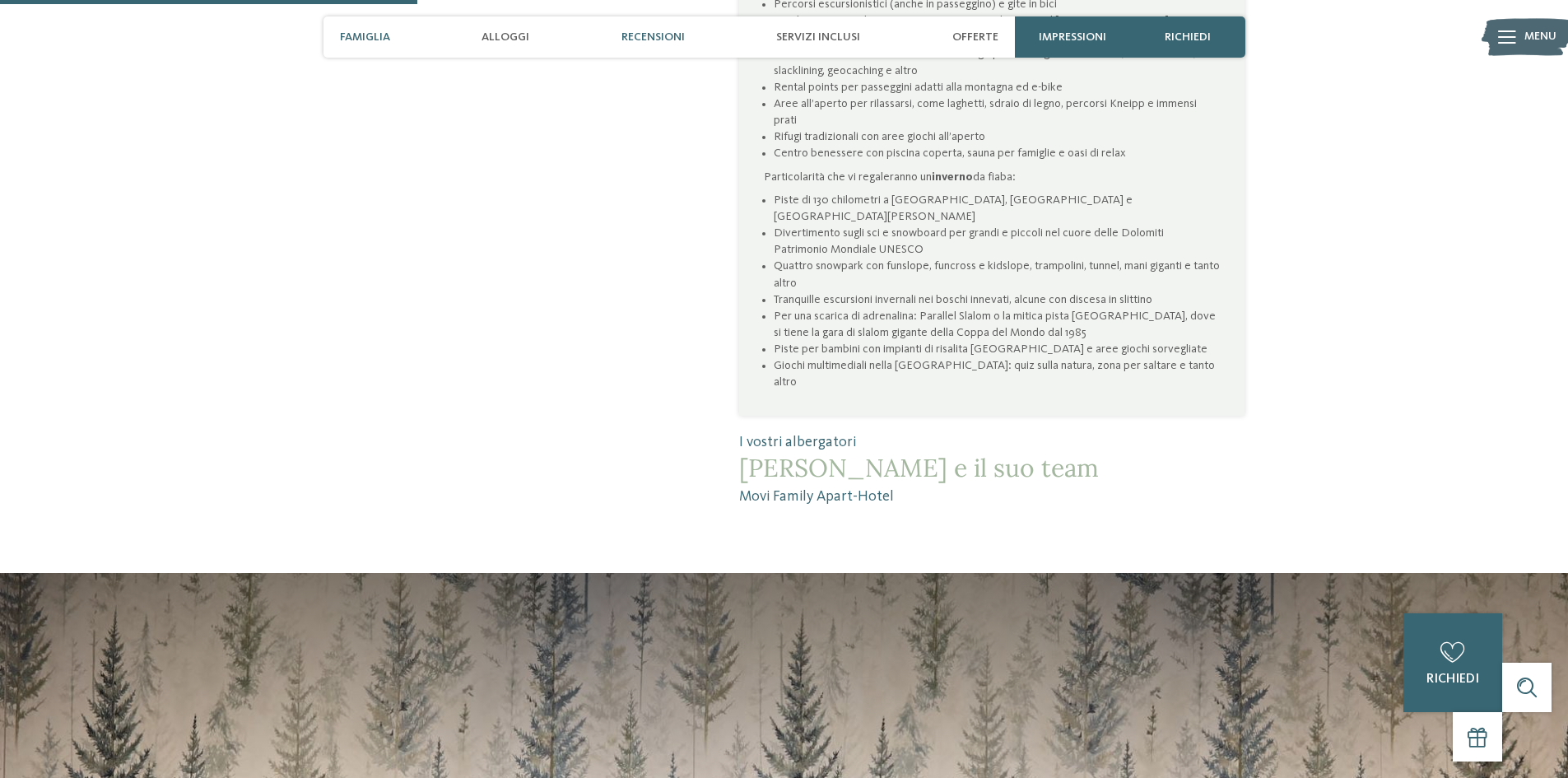
scroll to position [1337, 0]
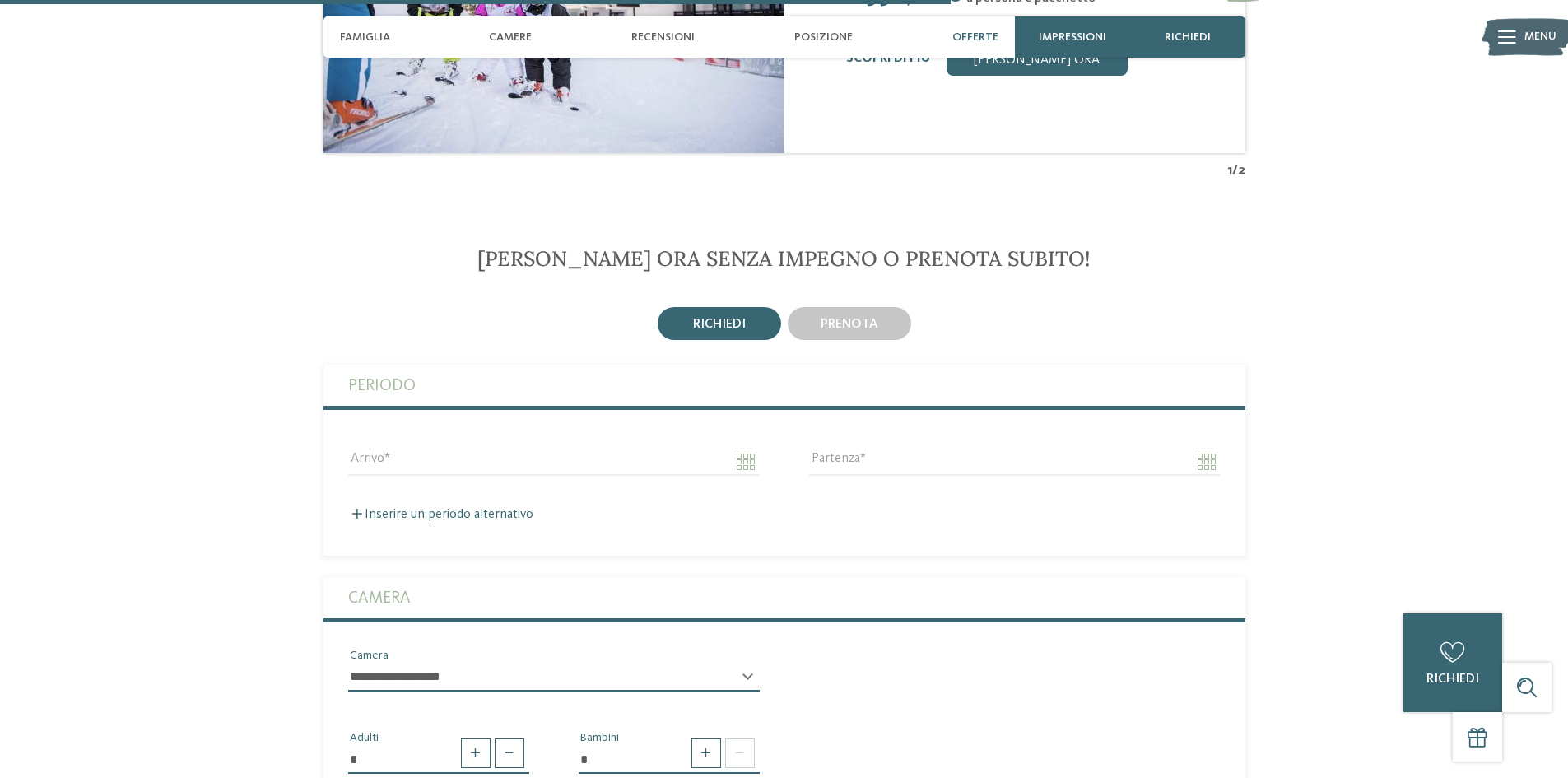
scroll to position [2737, 0]
